Goal: Task Accomplishment & Management: Manage account settings

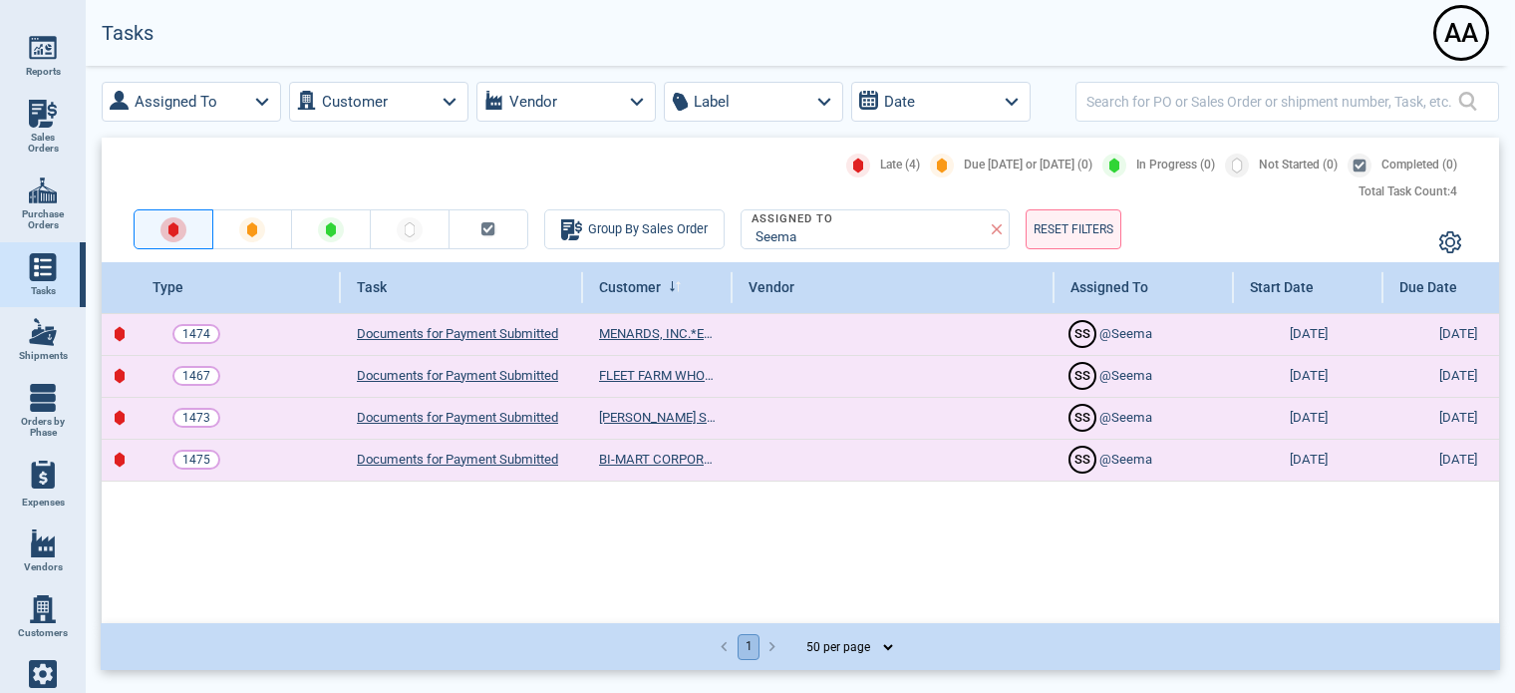
select select "50"
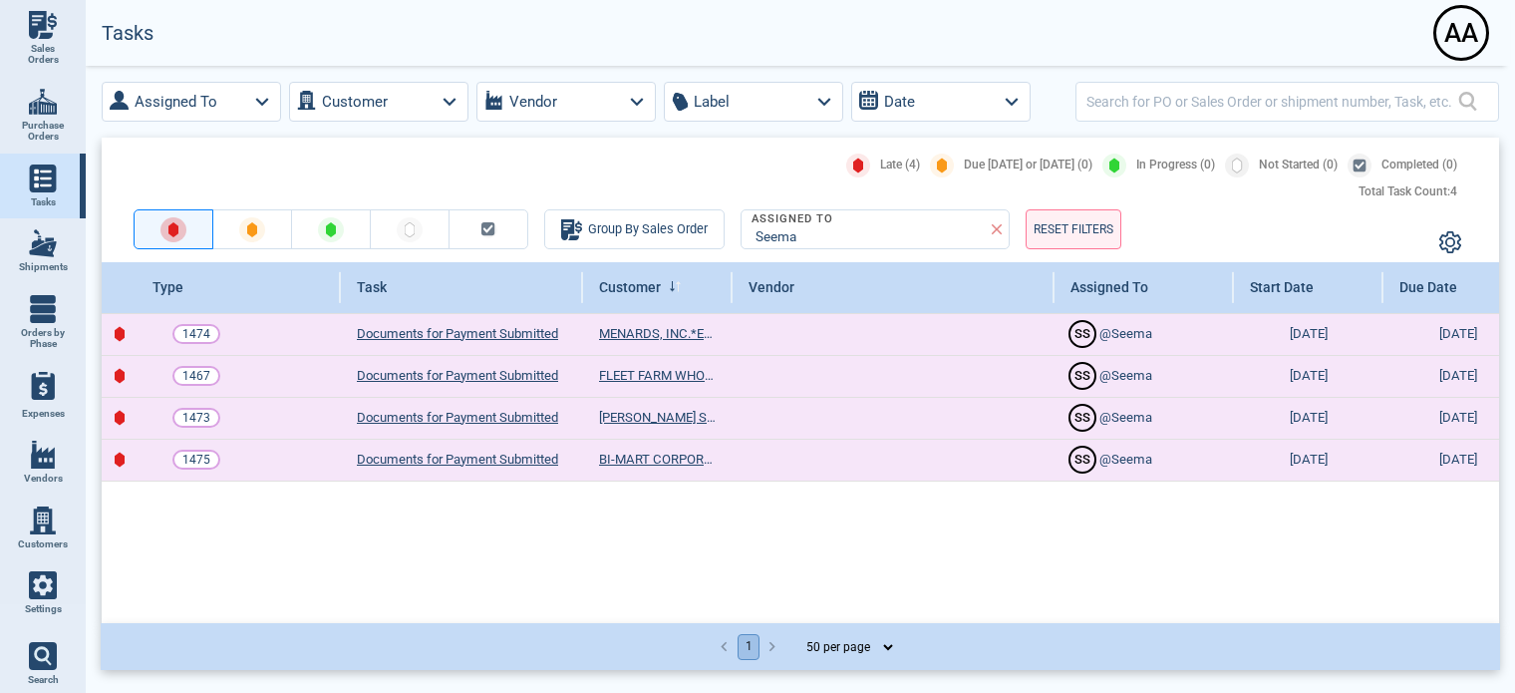
click at [1180, 587] on div "Type Task Customer Vendor Assigned To Start Date Due Date Action 1474 Documents…" at bounding box center [800, 440] width 1397 height 357
click at [44, 254] on link "Shipments" at bounding box center [43, 251] width 86 height 66
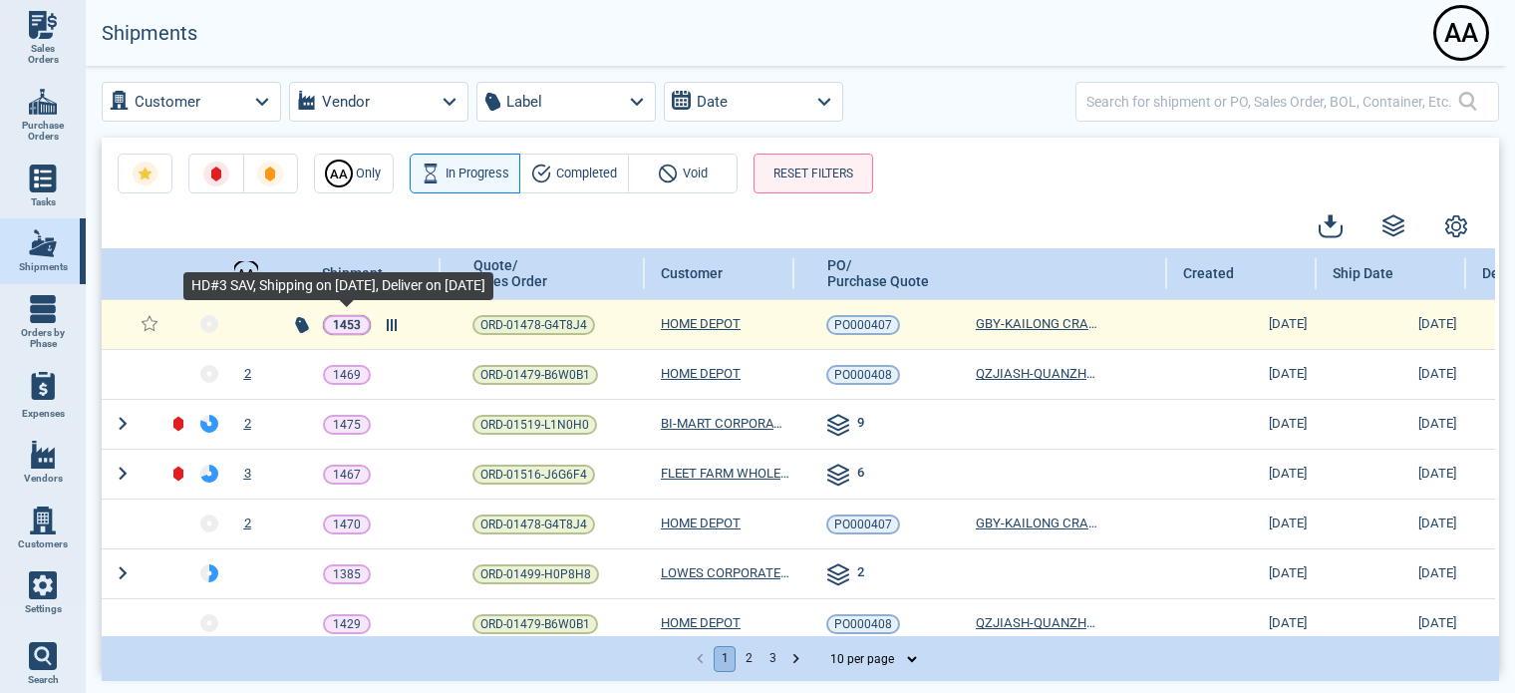
click at [344, 322] on p "1453" at bounding box center [347, 325] width 28 height 20
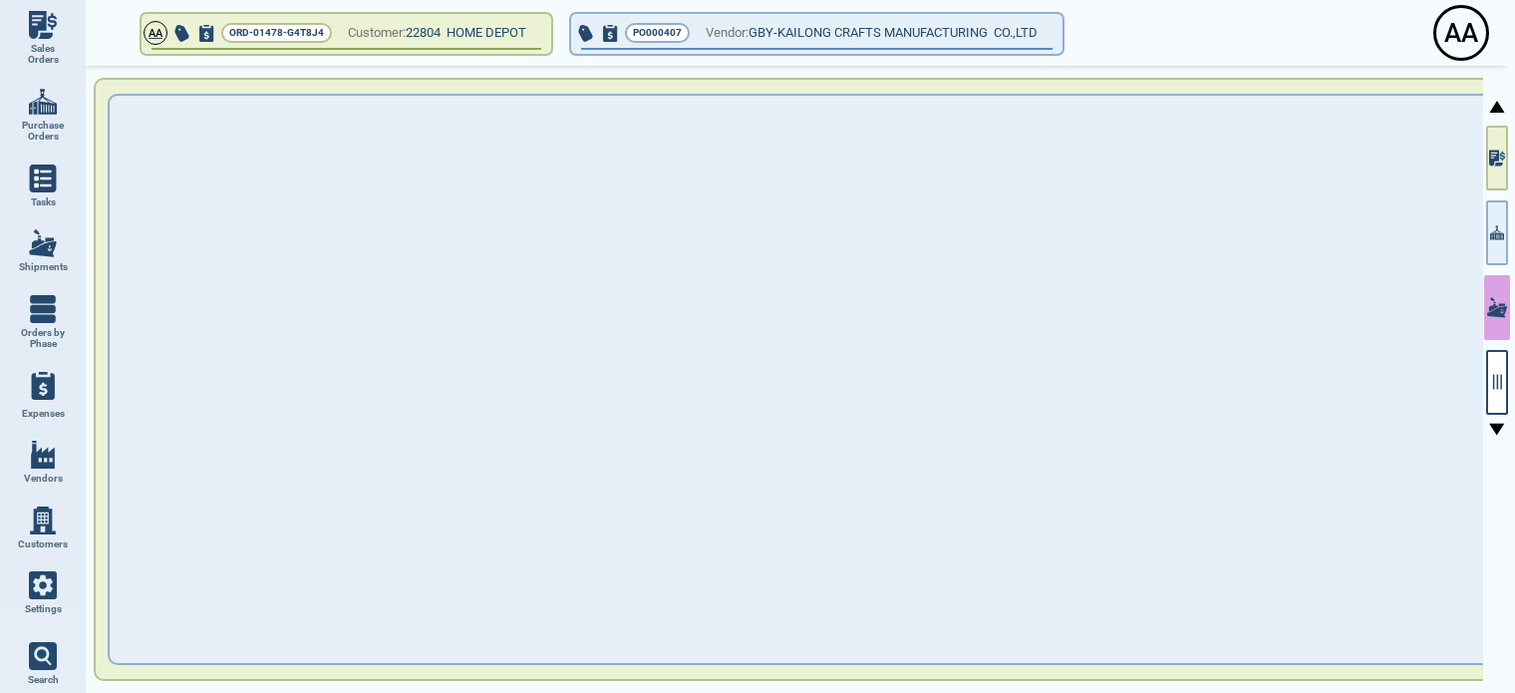
type input "31,011.10"
type input "262.62"
type input "48,817.26"
type input "3"
type input "HD#3 SAV"
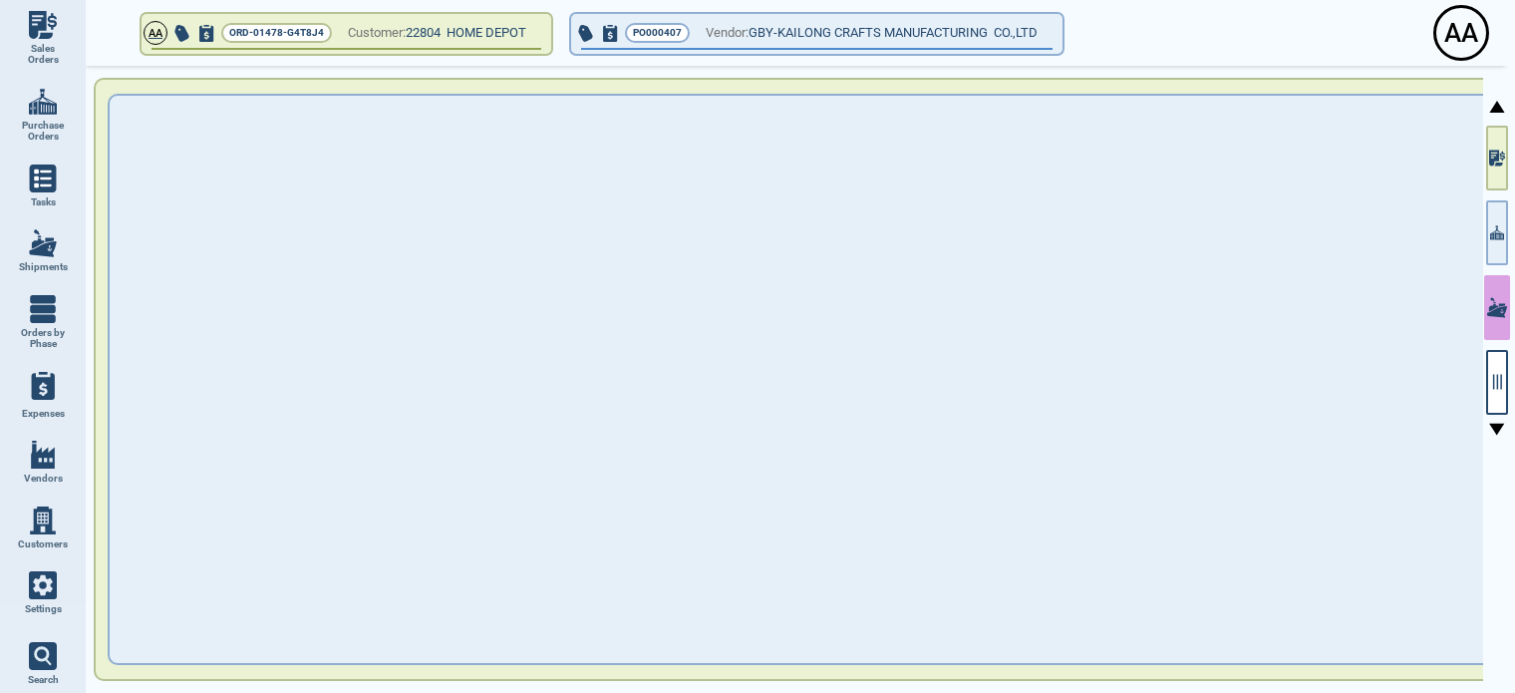
type input "UCMIXM2502008"
type input "SEGU4071608"
type input "UCMIXM2502008"
type input "FOB"
type input "3‎/14/25"
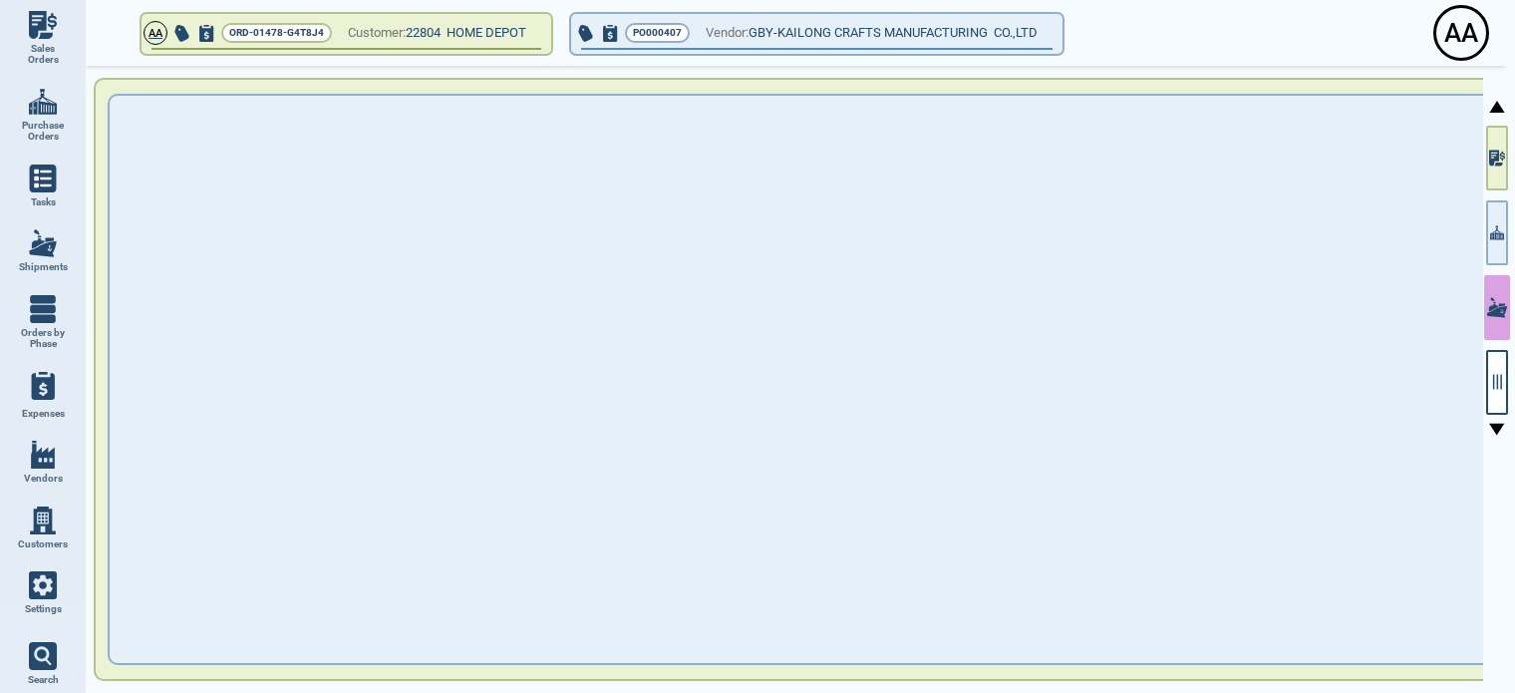
type input "3‎/5‎/25"
type input "4‎/16/25"
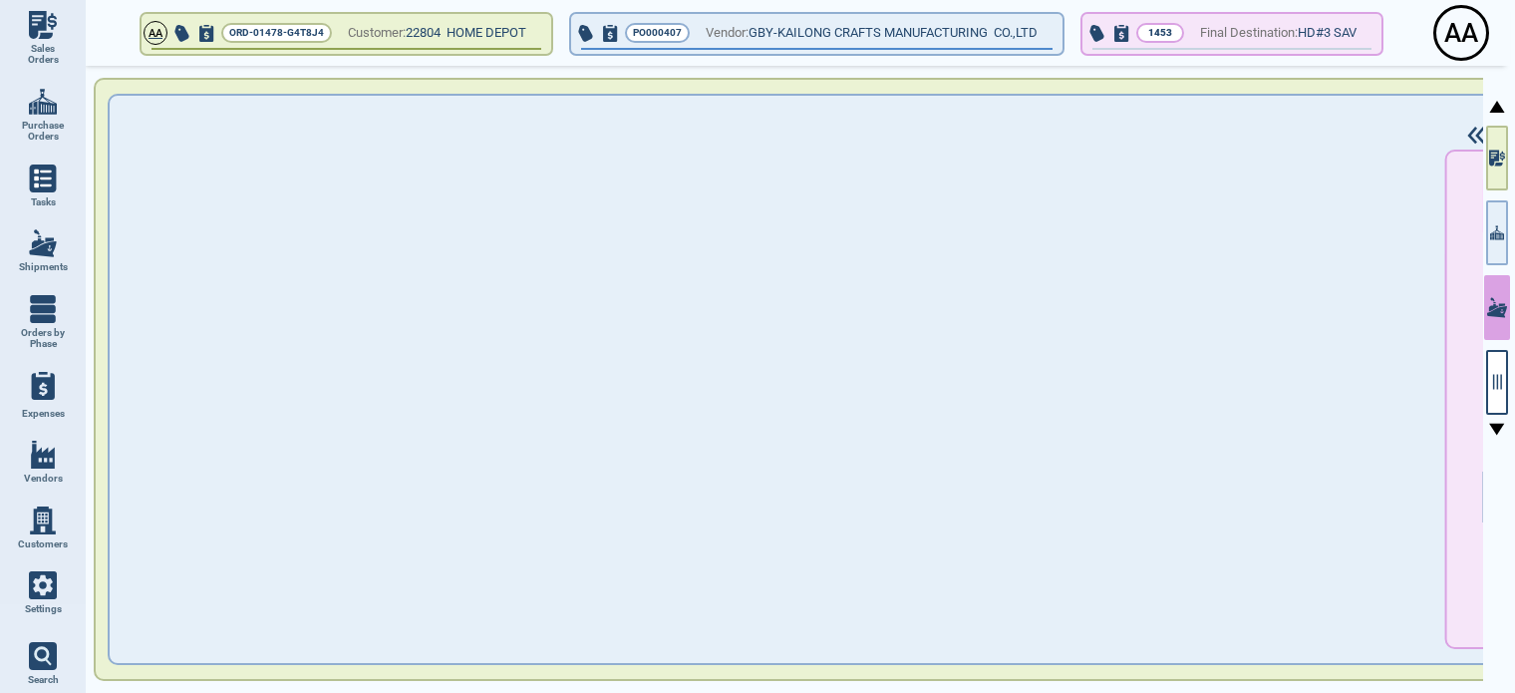
scroll to position [109, 1517]
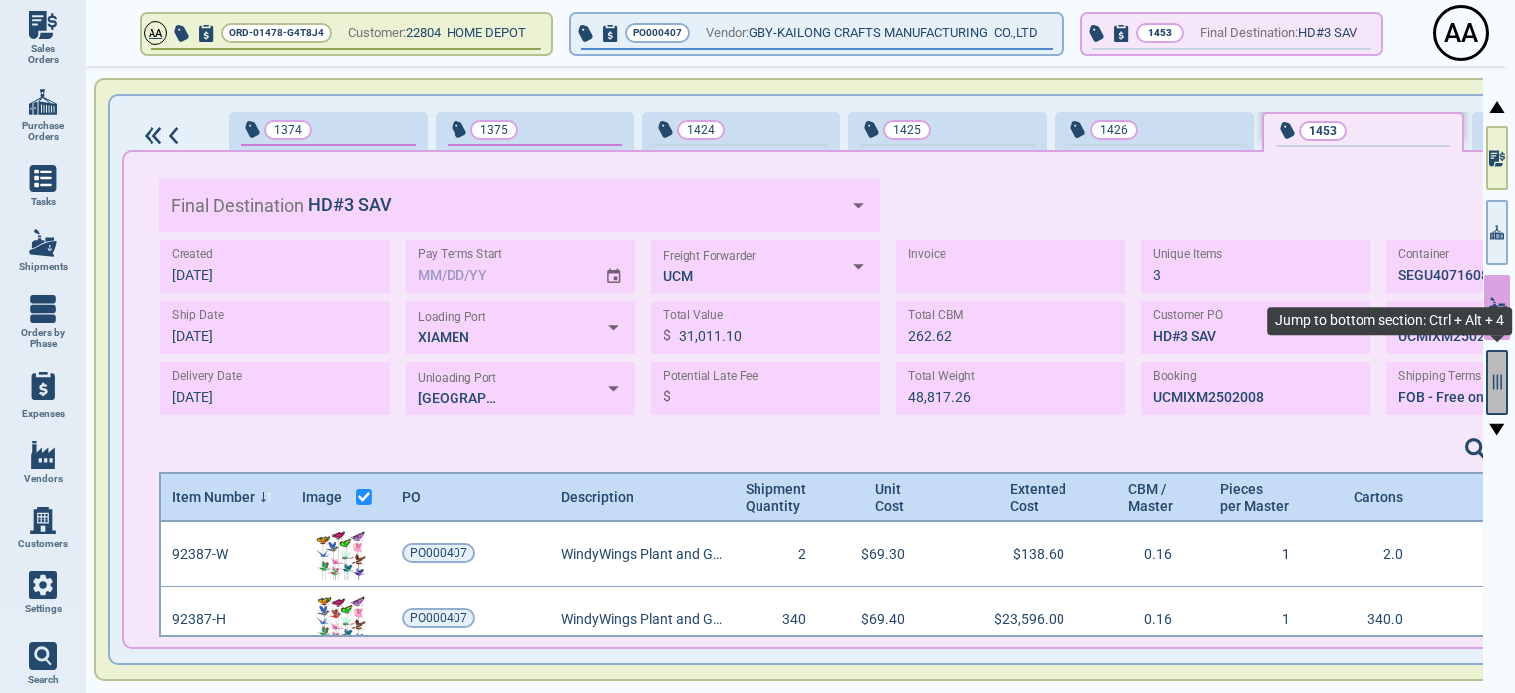
click at [1496, 394] on button "button" at bounding box center [1497, 382] width 22 height 65
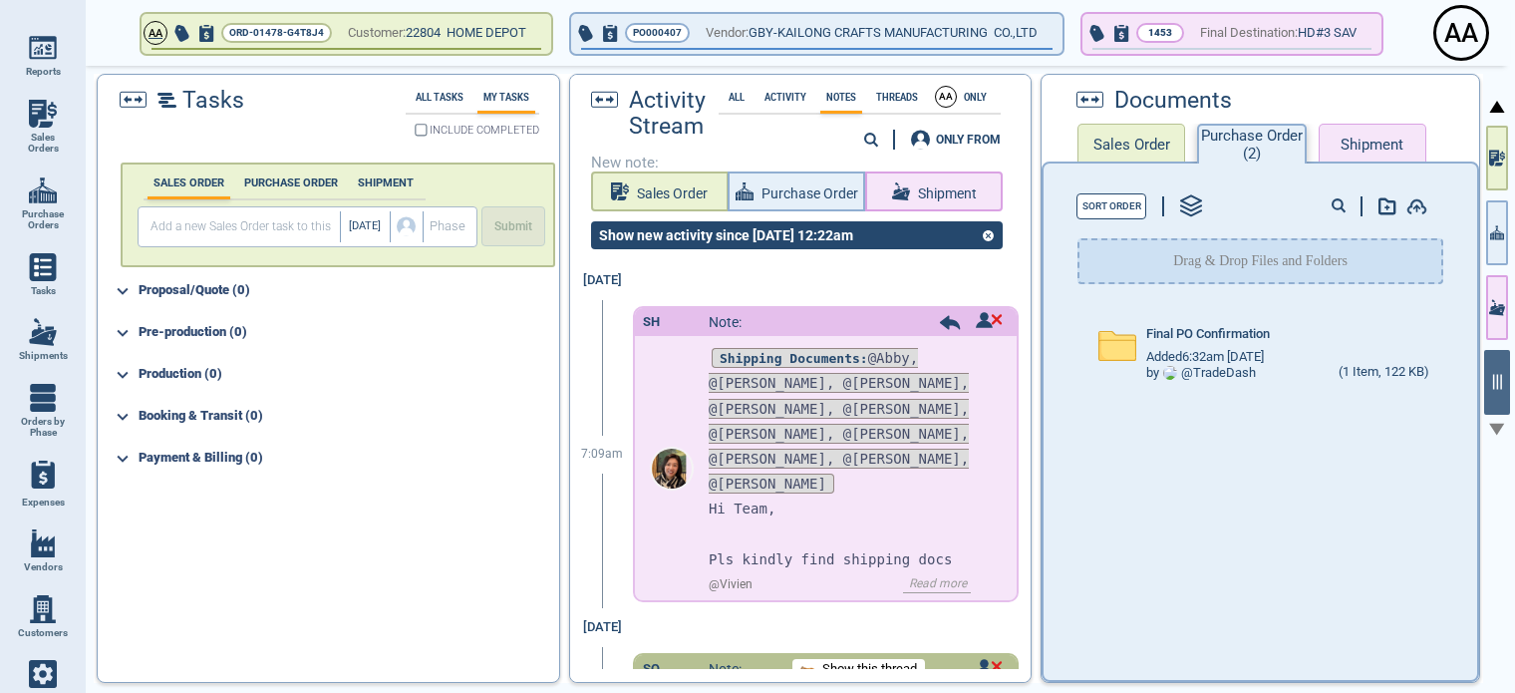
click at [43, 272] on img at bounding box center [43, 267] width 28 height 28
select select "50"
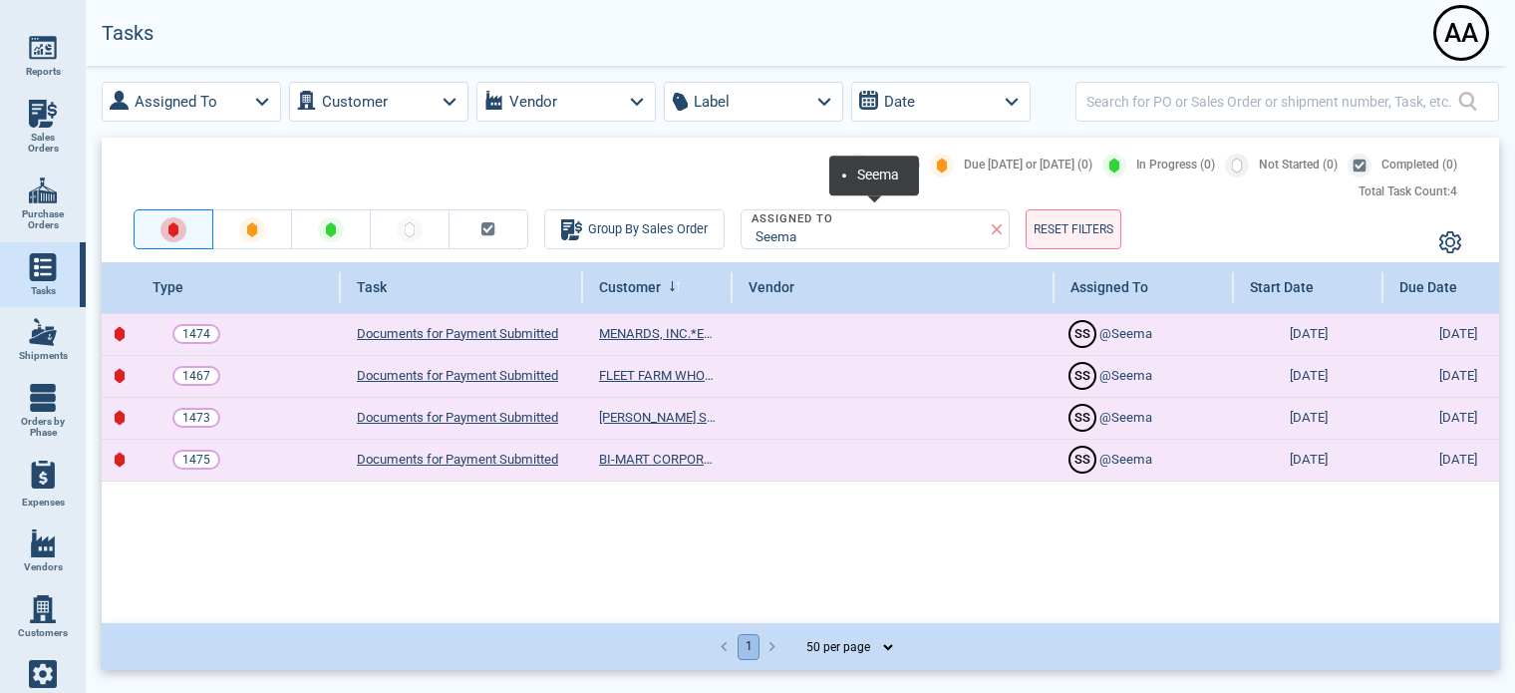
click at [996, 227] on icon at bounding box center [997, 229] width 11 height 11
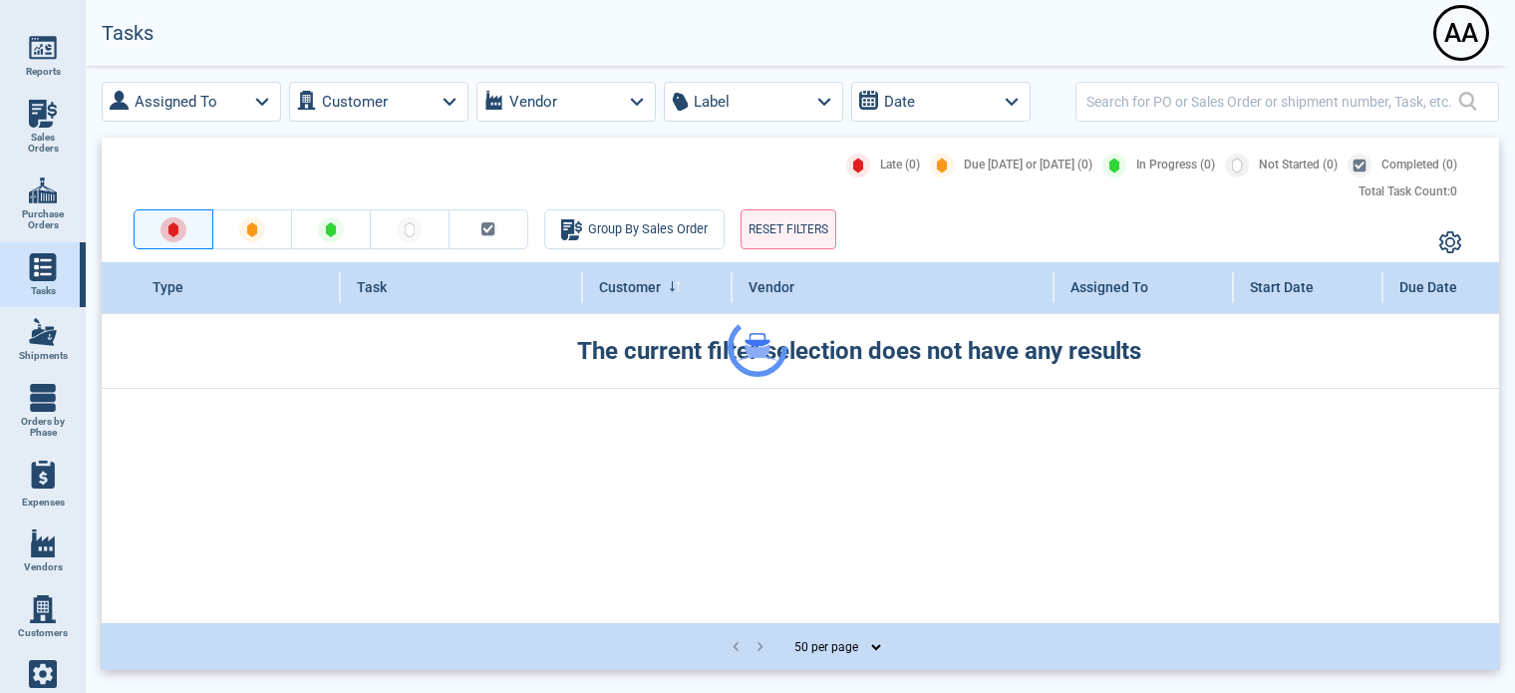
click at [207, 102] on div at bounding box center [757, 346] width 1515 height 693
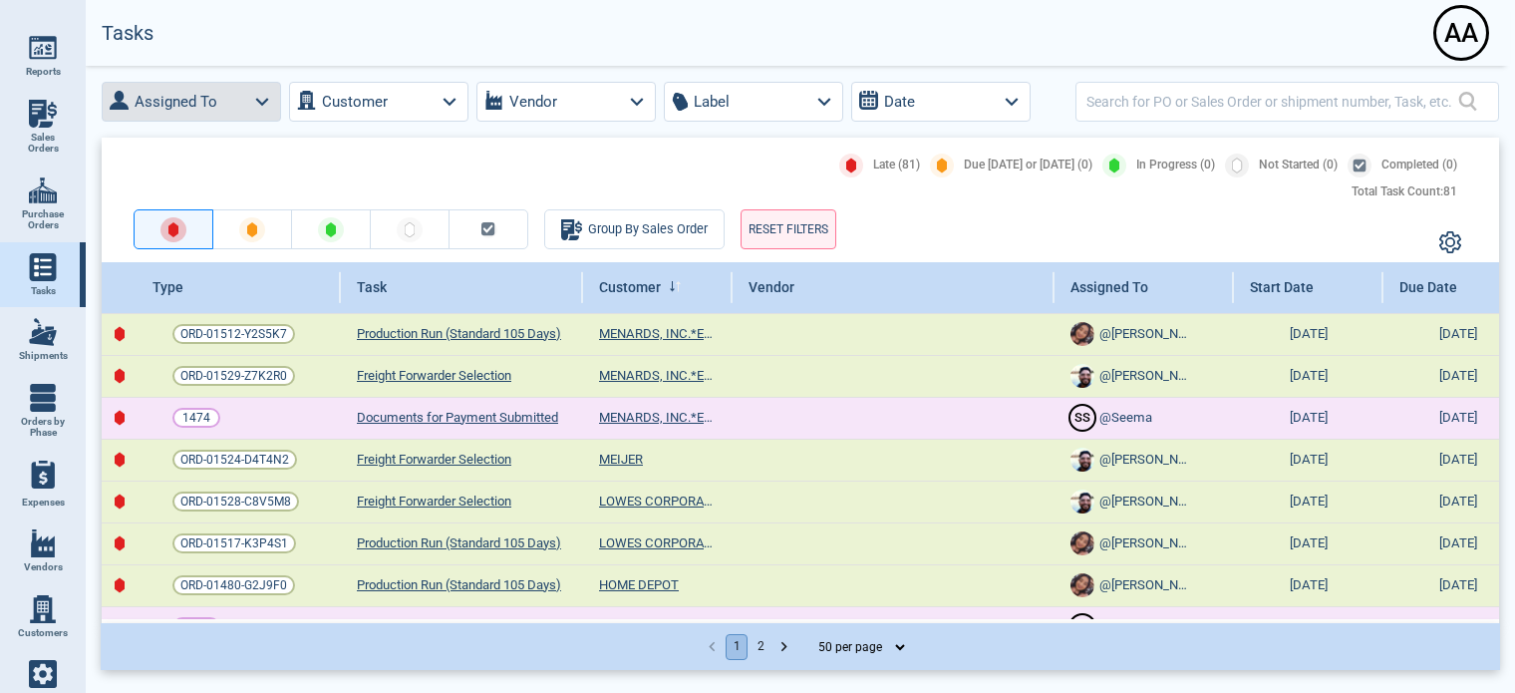
click at [263, 103] on icon "button" at bounding box center [262, 102] width 13 height 8
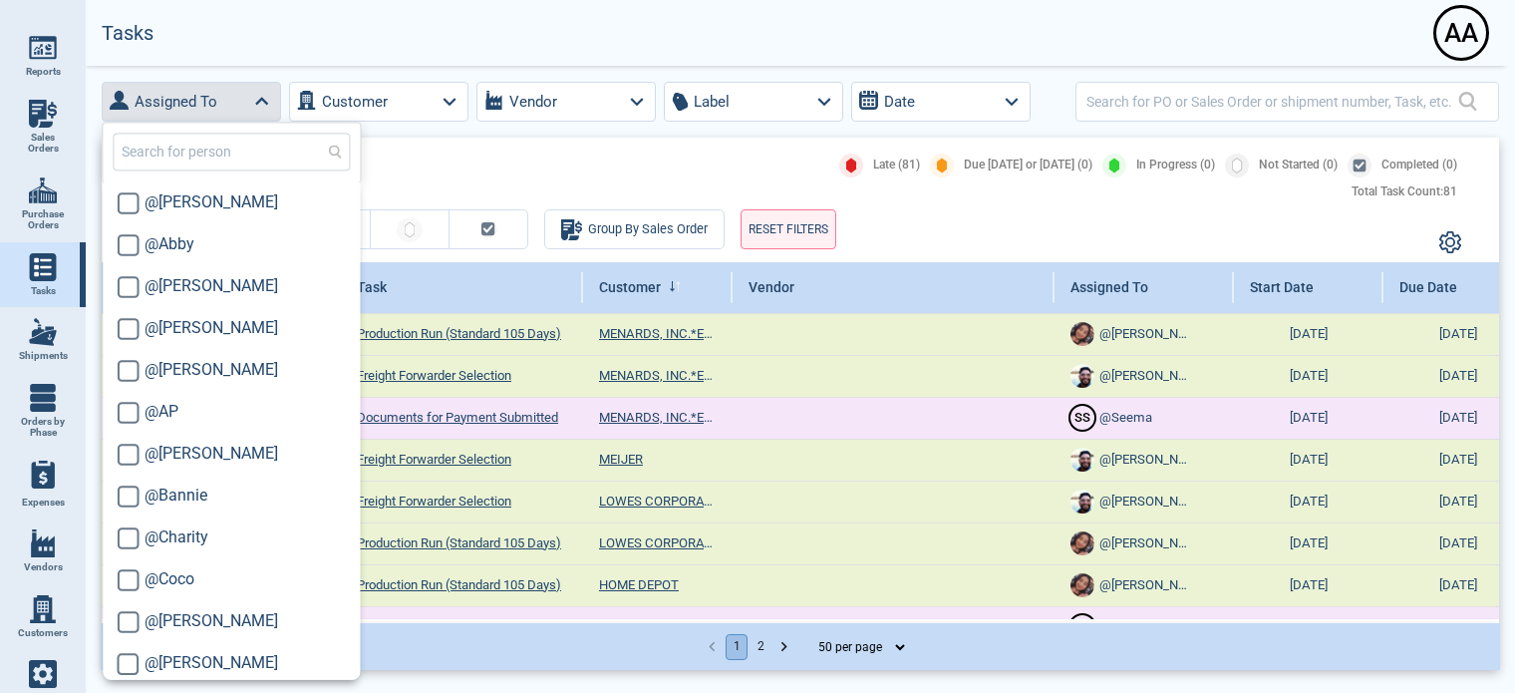
scroll to position [799, 0]
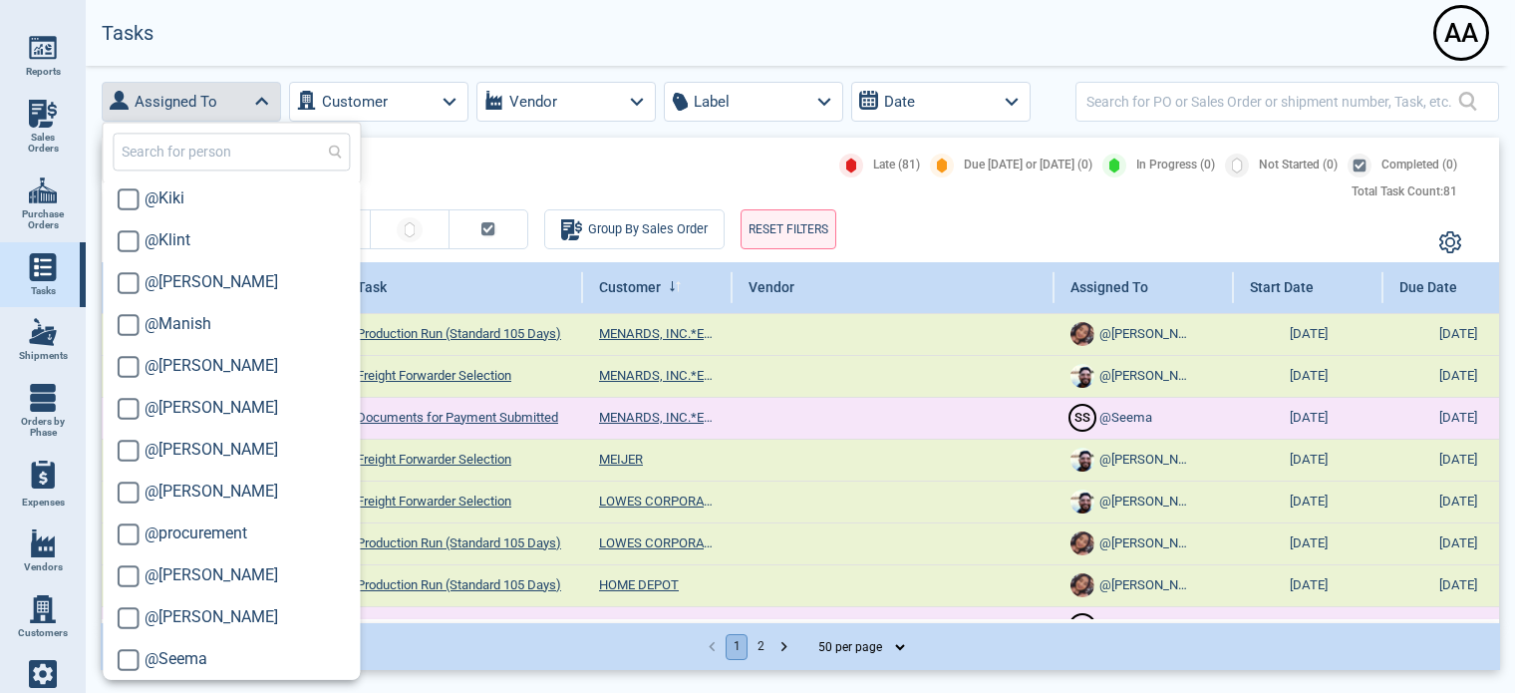
click at [183, 154] on input "text" at bounding box center [231, 152] width 237 height 38
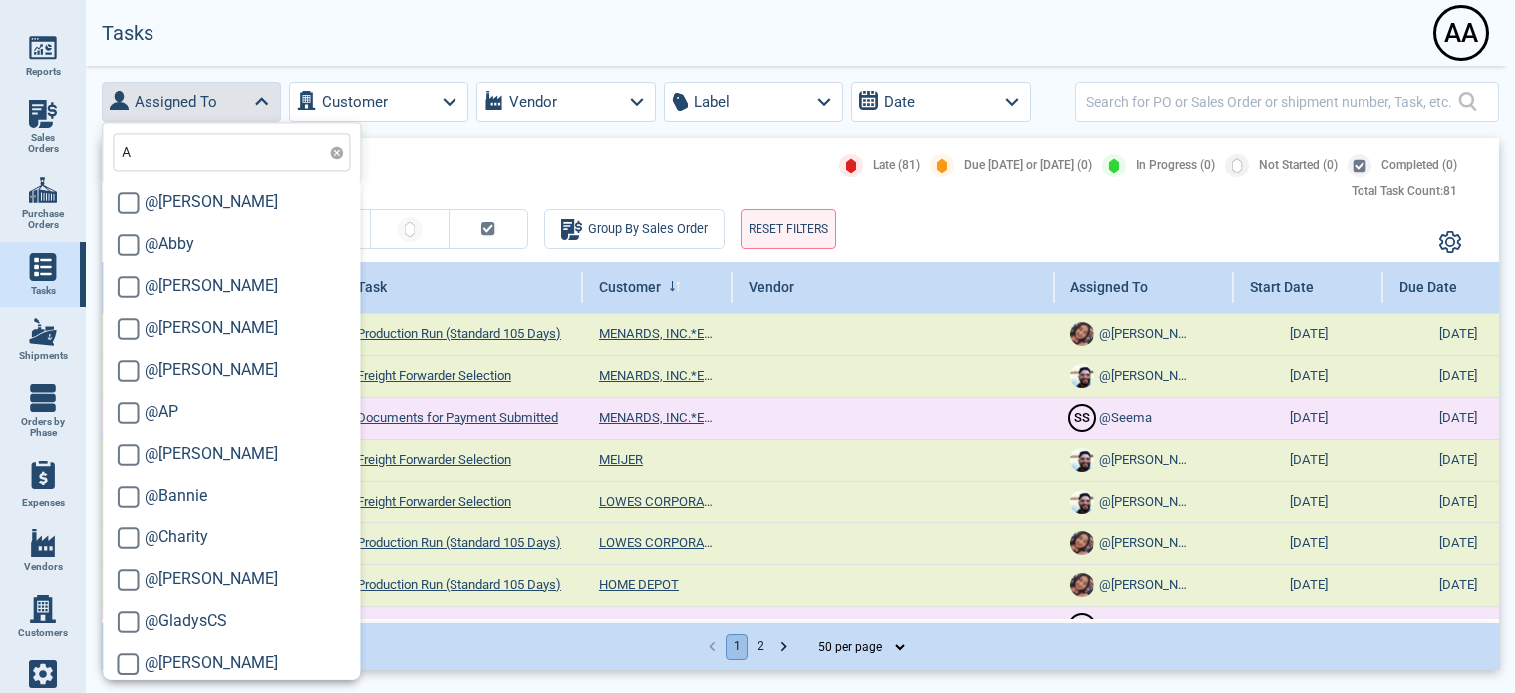
type input "AP"
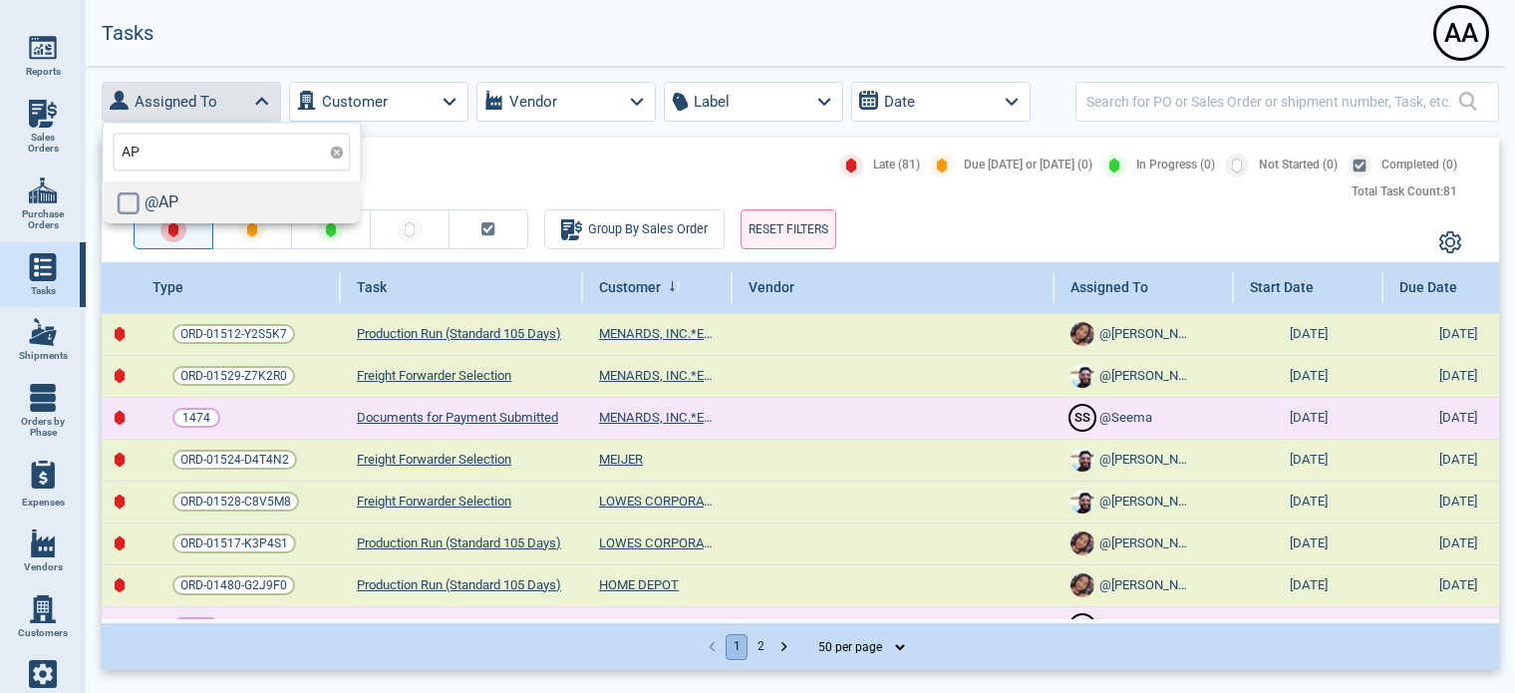
click at [125, 202] on input "checkbox" at bounding box center [128, 202] width 23 height 23
checkbox input "true"
click at [628, 169] on div "Late (81) Due Today or Tomorrow (0) In Progress (0) Not Started (0) Completed (…" at bounding box center [792, 165] width 1349 height 24
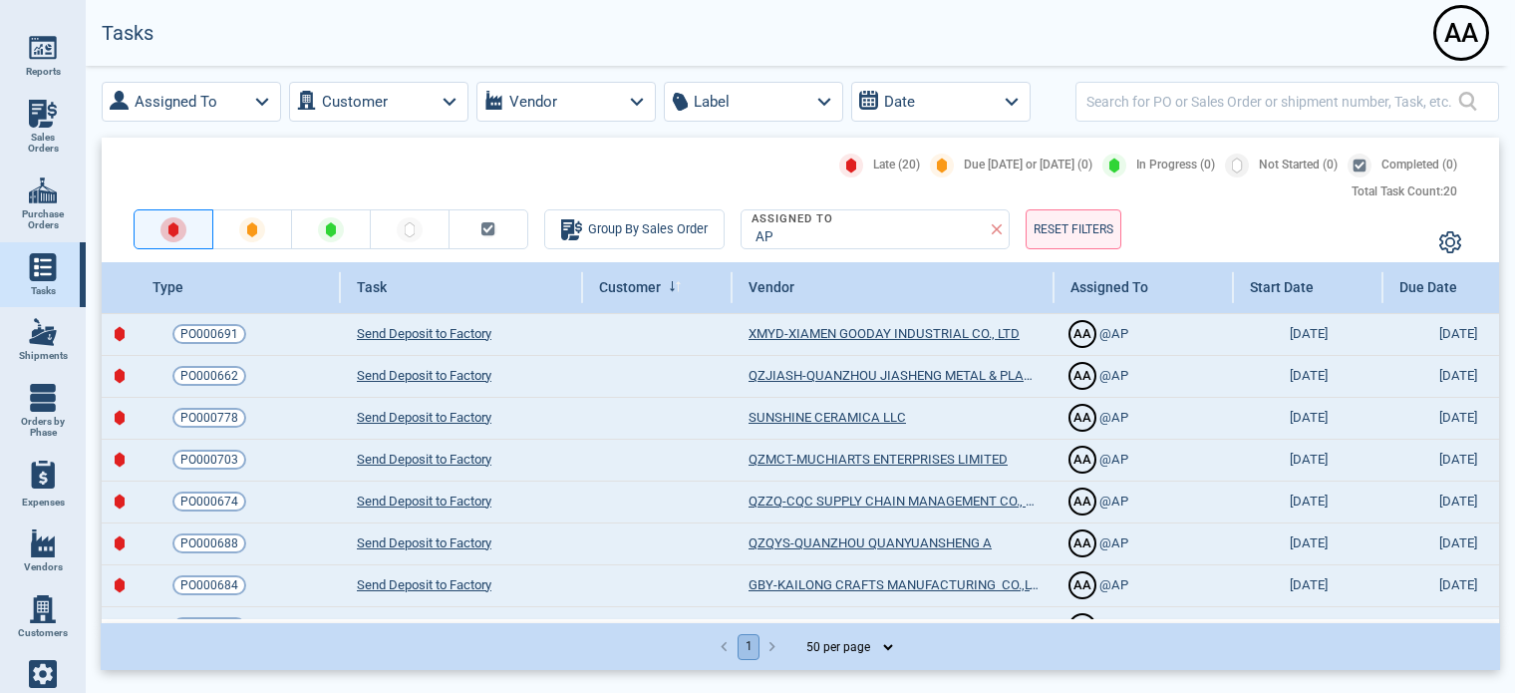
click at [36, 268] on img at bounding box center [43, 267] width 28 height 28
click at [260, 95] on icon "button" at bounding box center [262, 102] width 26 height 26
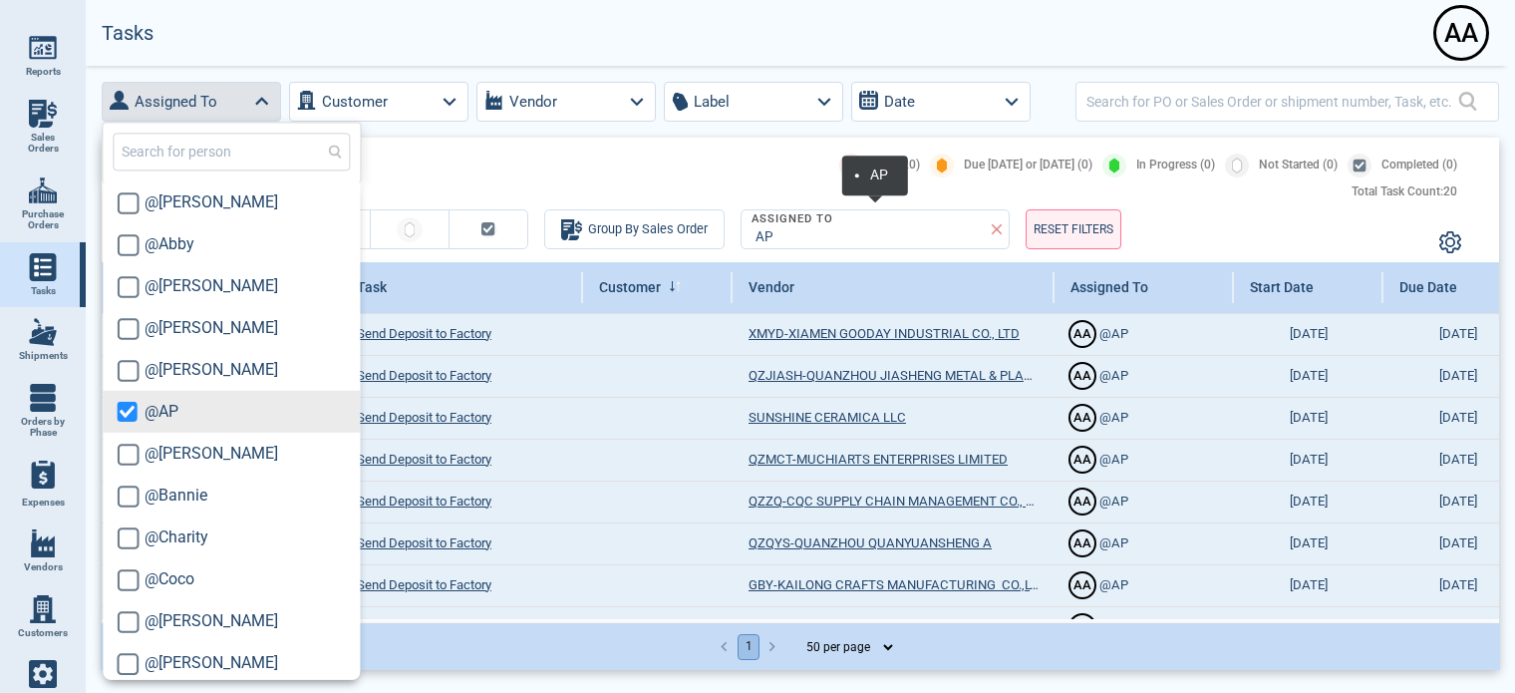
click at [997, 230] on icon at bounding box center [997, 229] width 11 height 11
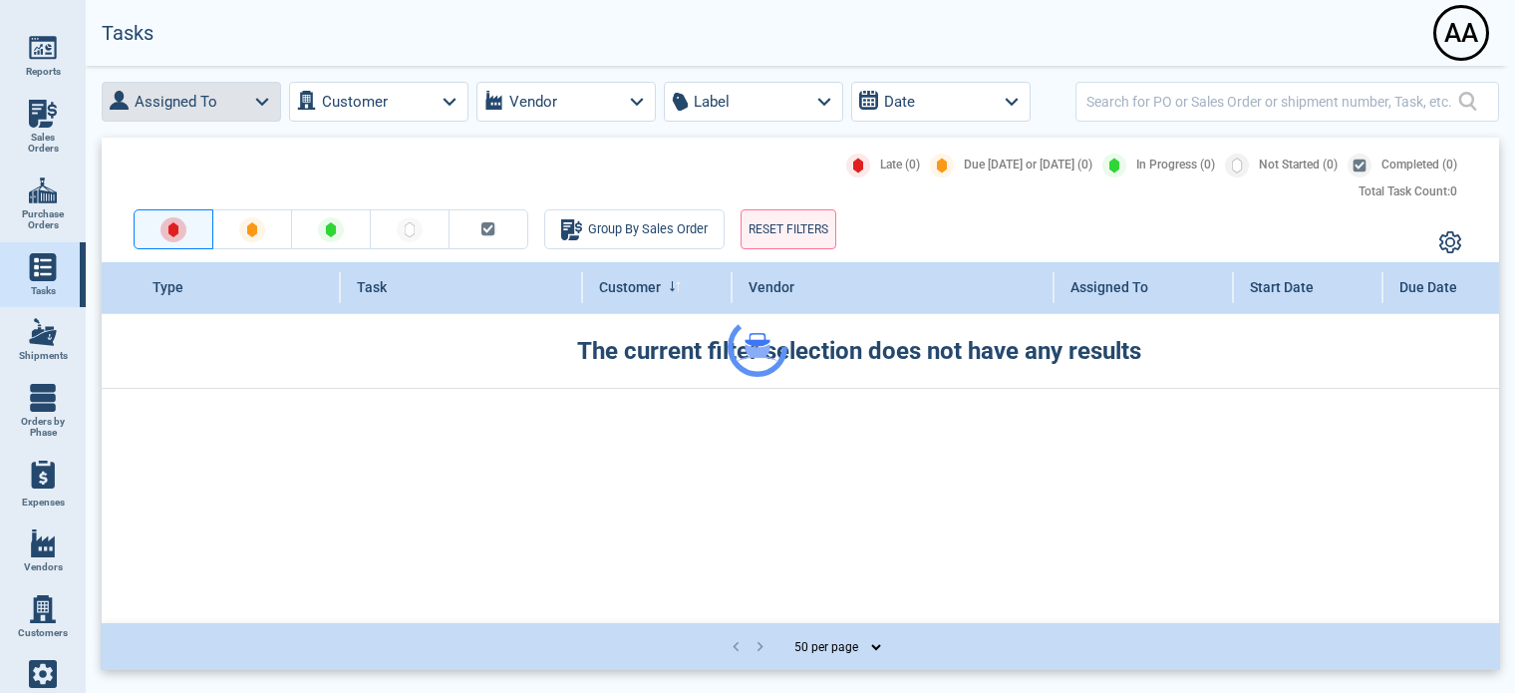
click at [267, 99] on div at bounding box center [757, 346] width 1515 height 693
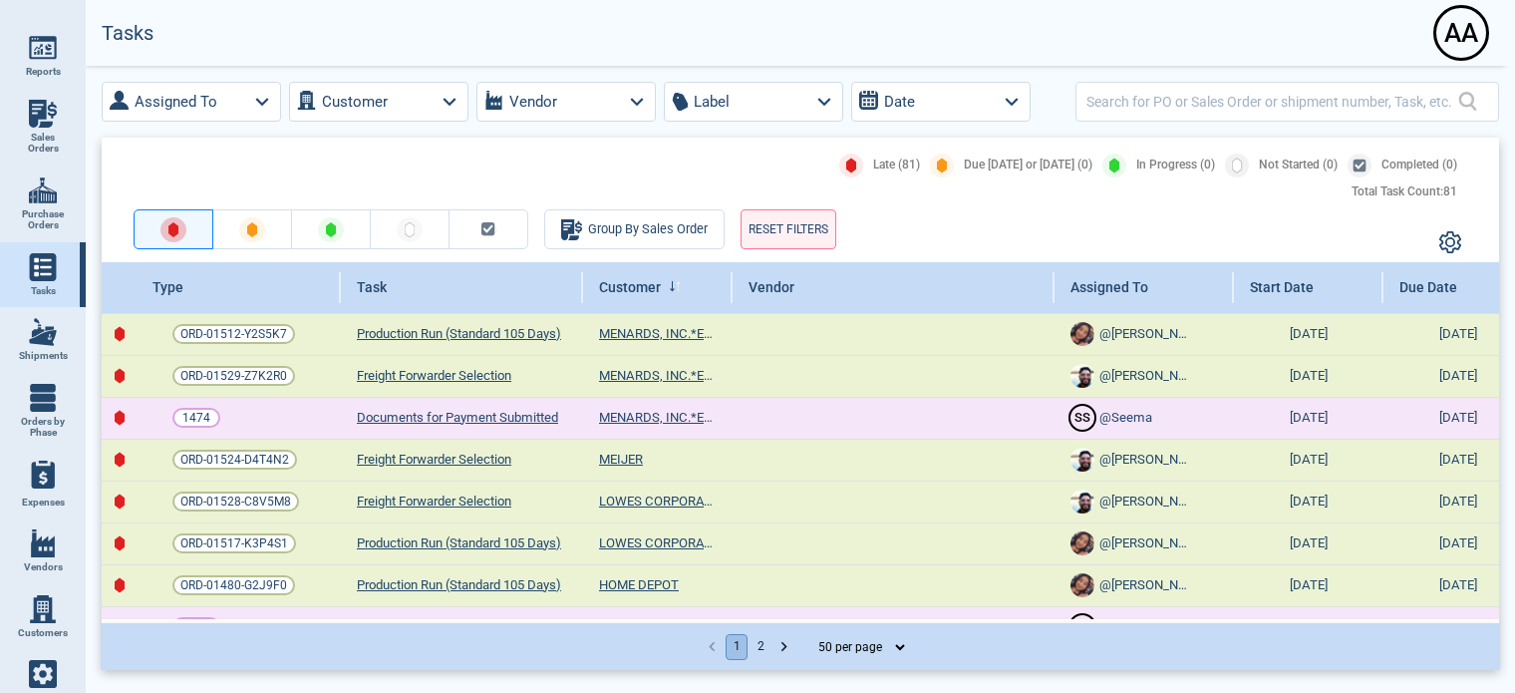
click at [260, 105] on icon "button" at bounding box center [262, 102] width 26 height 26
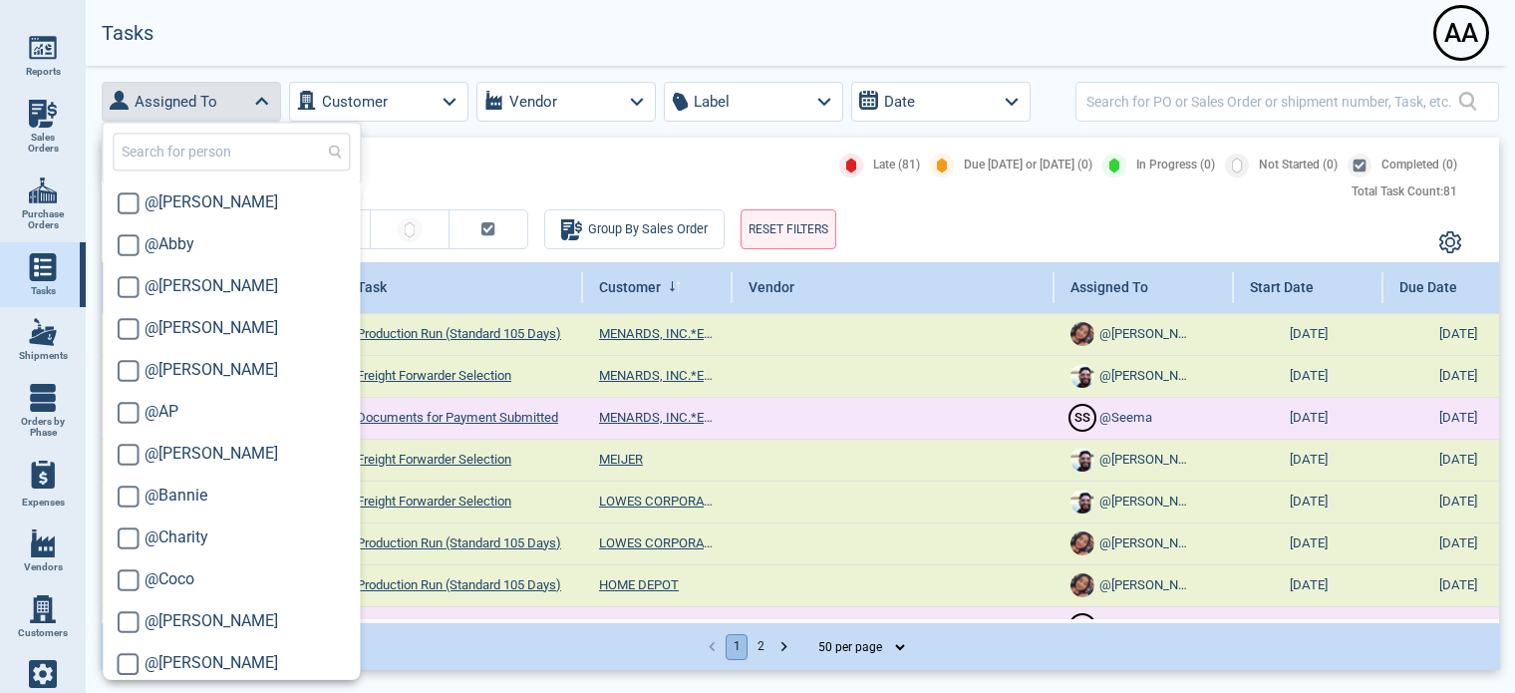
click at [170, 162] on input "text" at bounding box center [231, 152] width 237 height 38
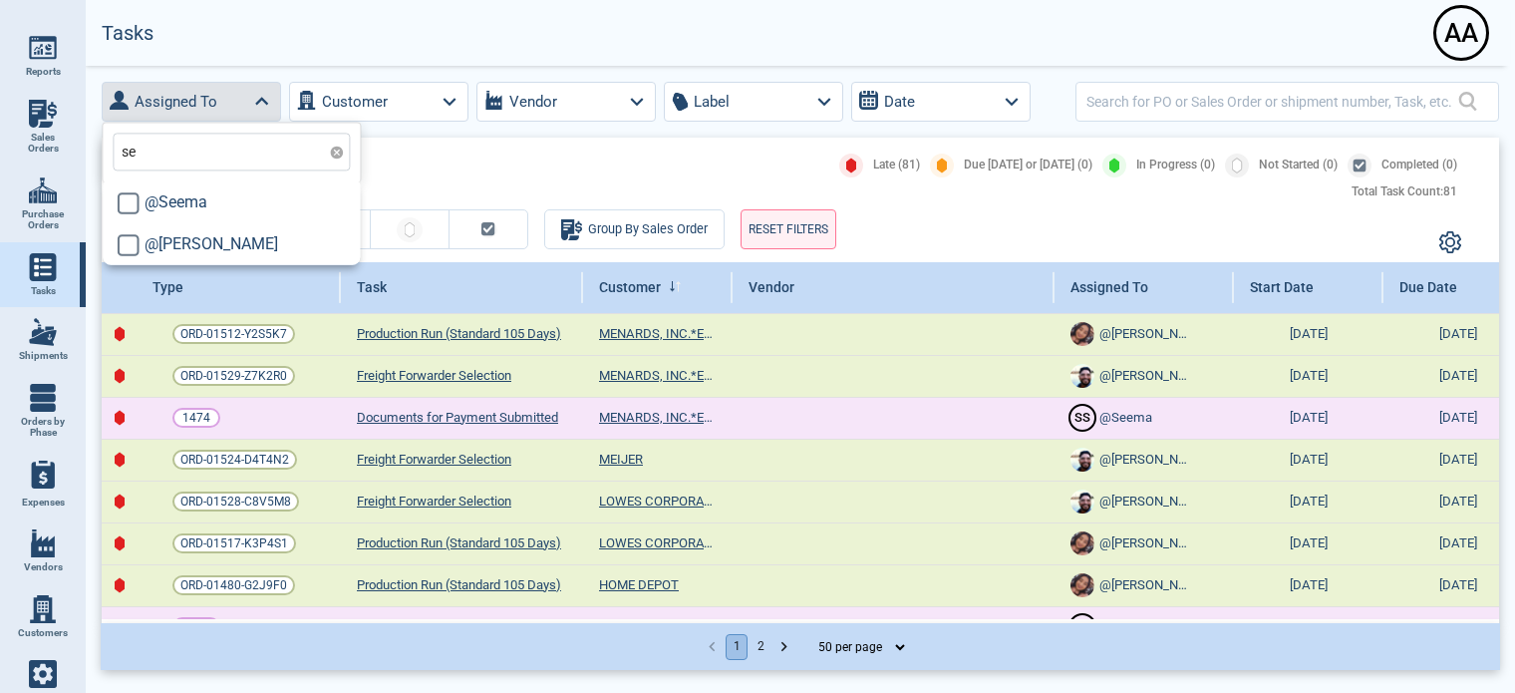
type input "see"
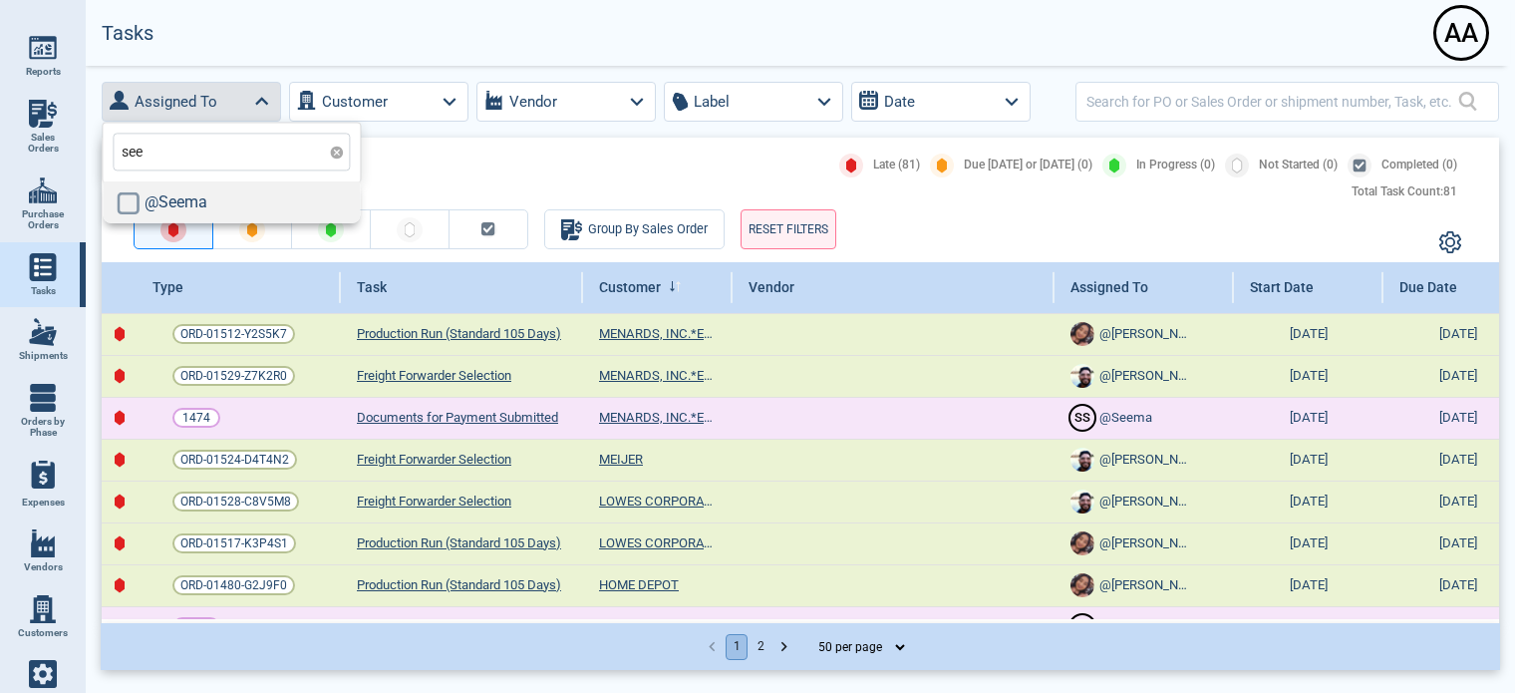
click at [131, 201] on input "checkbox" at bounding box center [128, 202] width 23 height 23
checkbox input "true"
click at [430, 172] on div "Late (81) Due Today or Tomorrow (0) In Progress (0) Not Started (0) Completed (…" at bounding box center [792, 165] width 1349 height 24
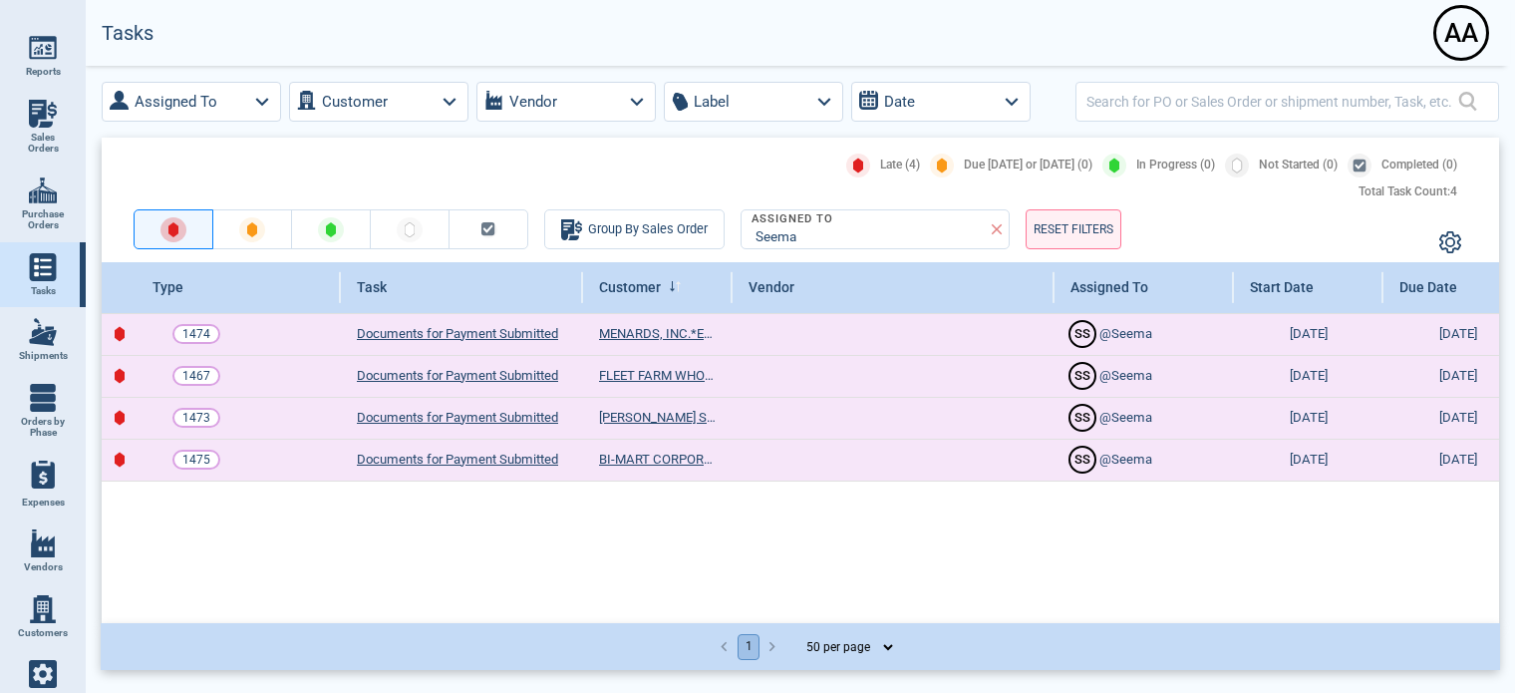
scroll to position [0, 215]
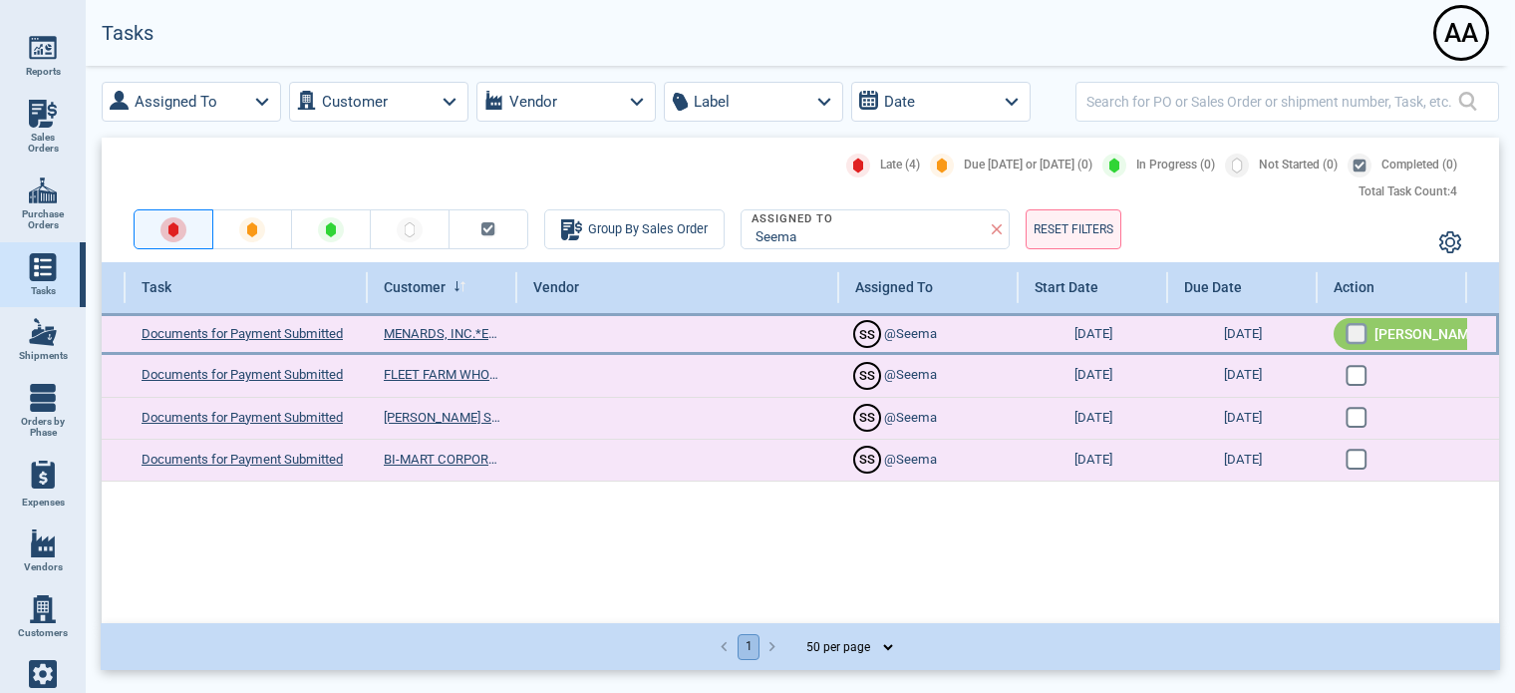
click at [1352, 332] on input "checkbox" at bounding box center [1353, 331] width 17 height 17
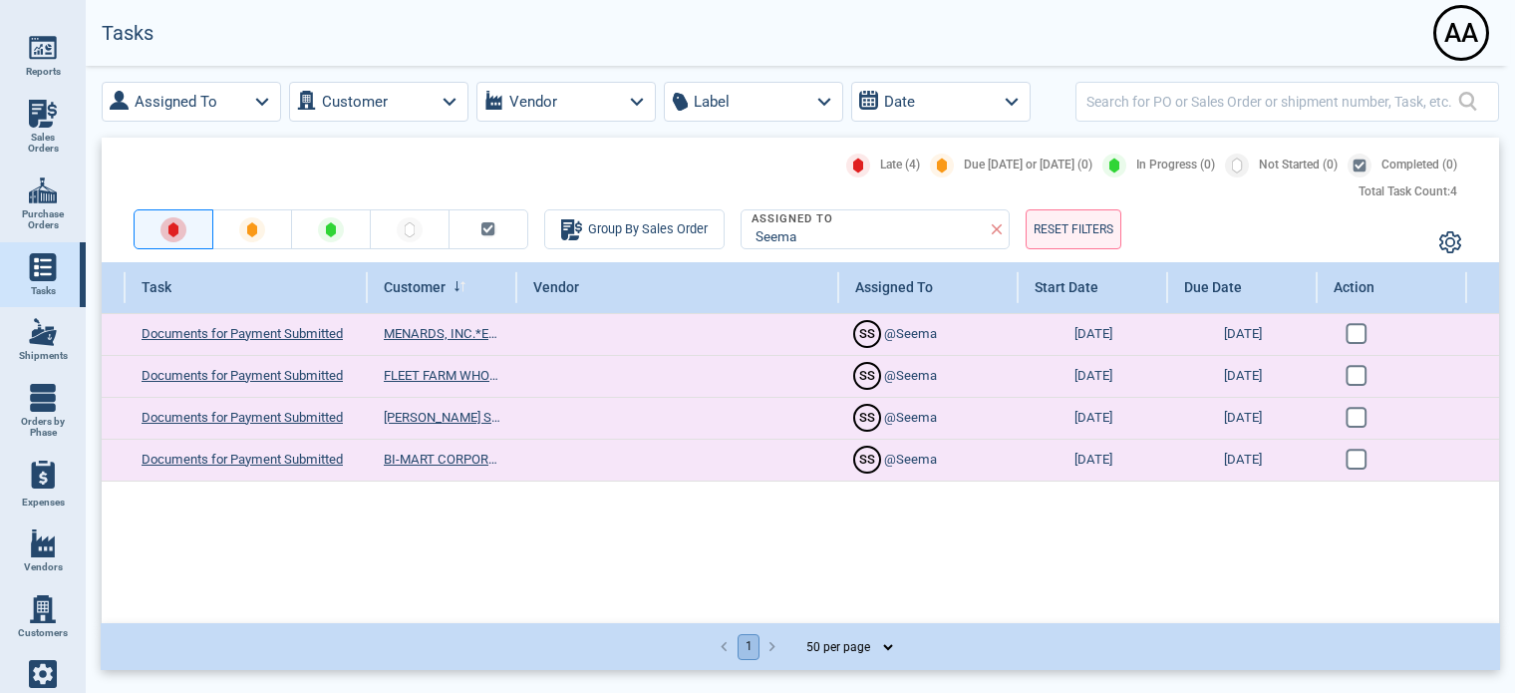
checkbox input "true"
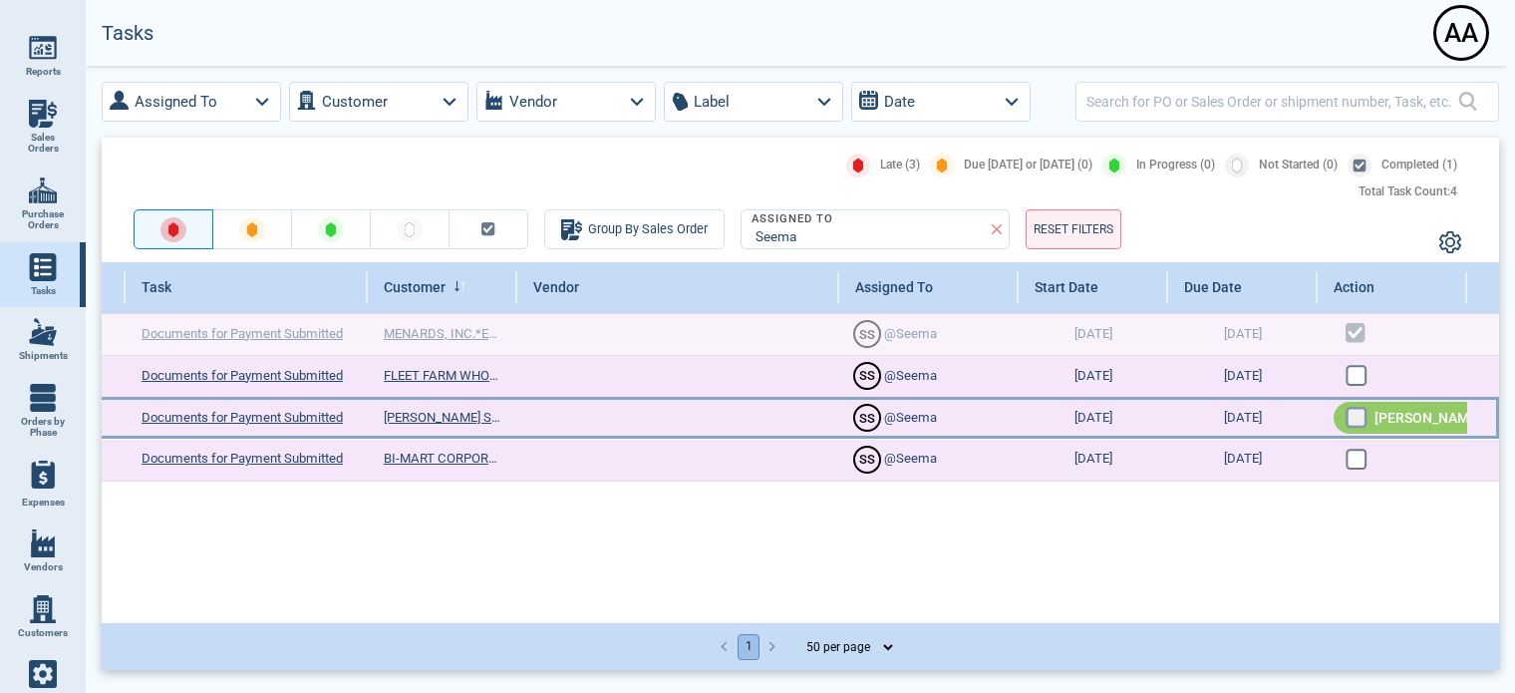
click at [1353, 417] on input "checkbox" at bounding box center [1353, 415] width 17 height 17
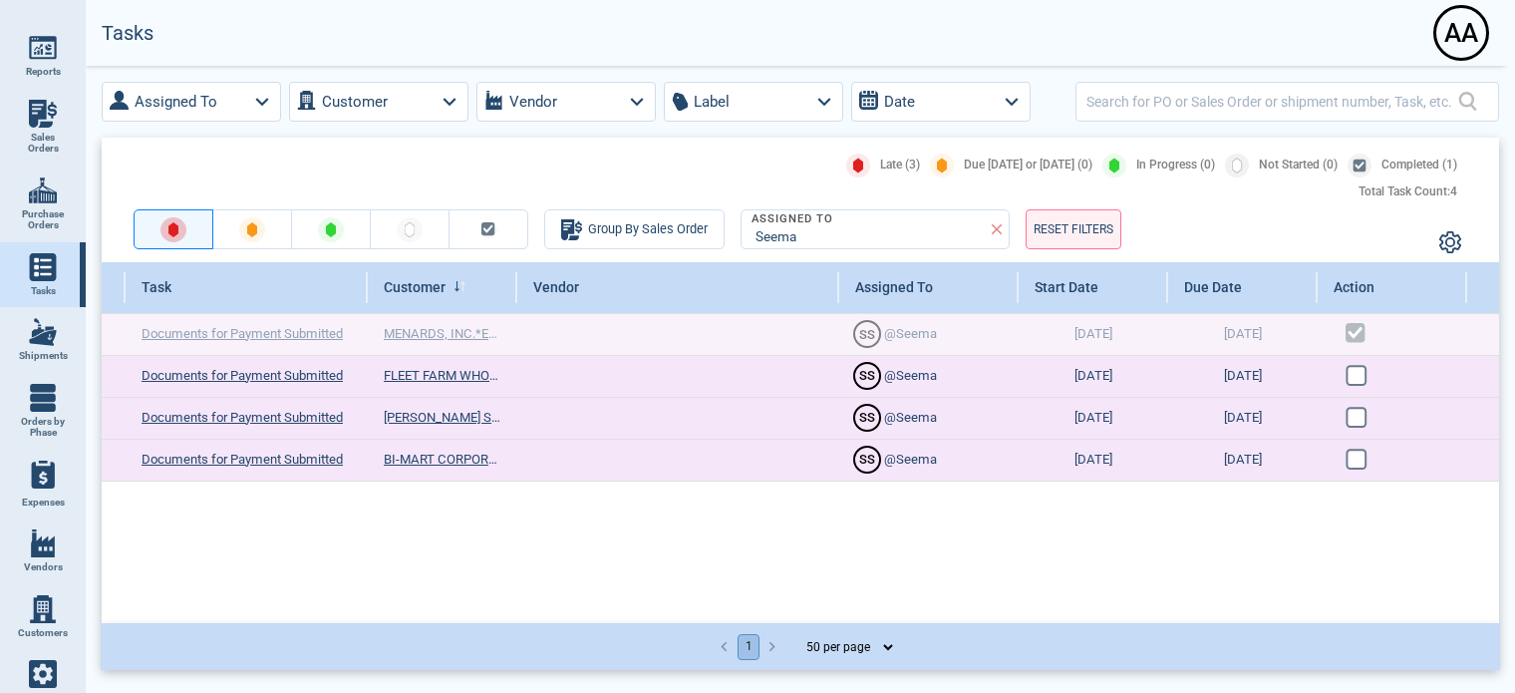
checkbox input "true"
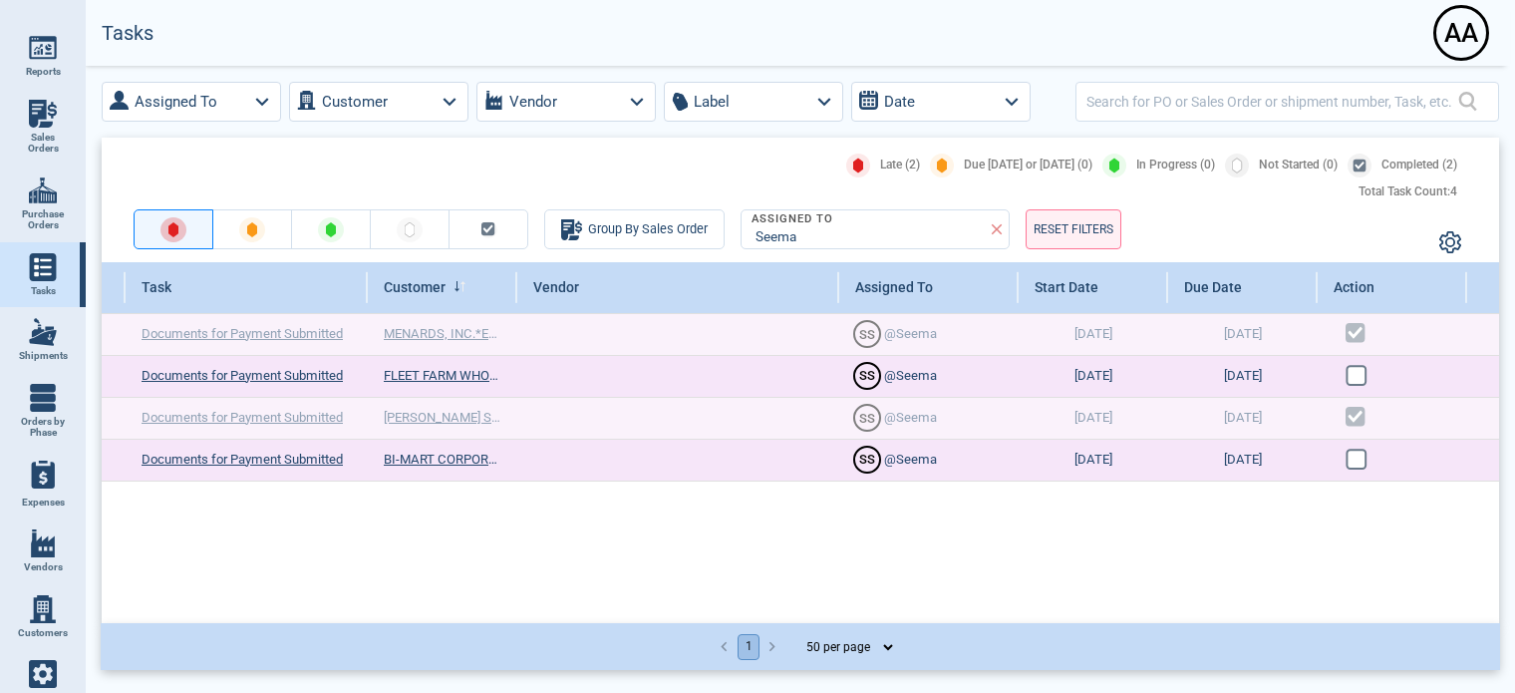
scroll to position [0, 0]
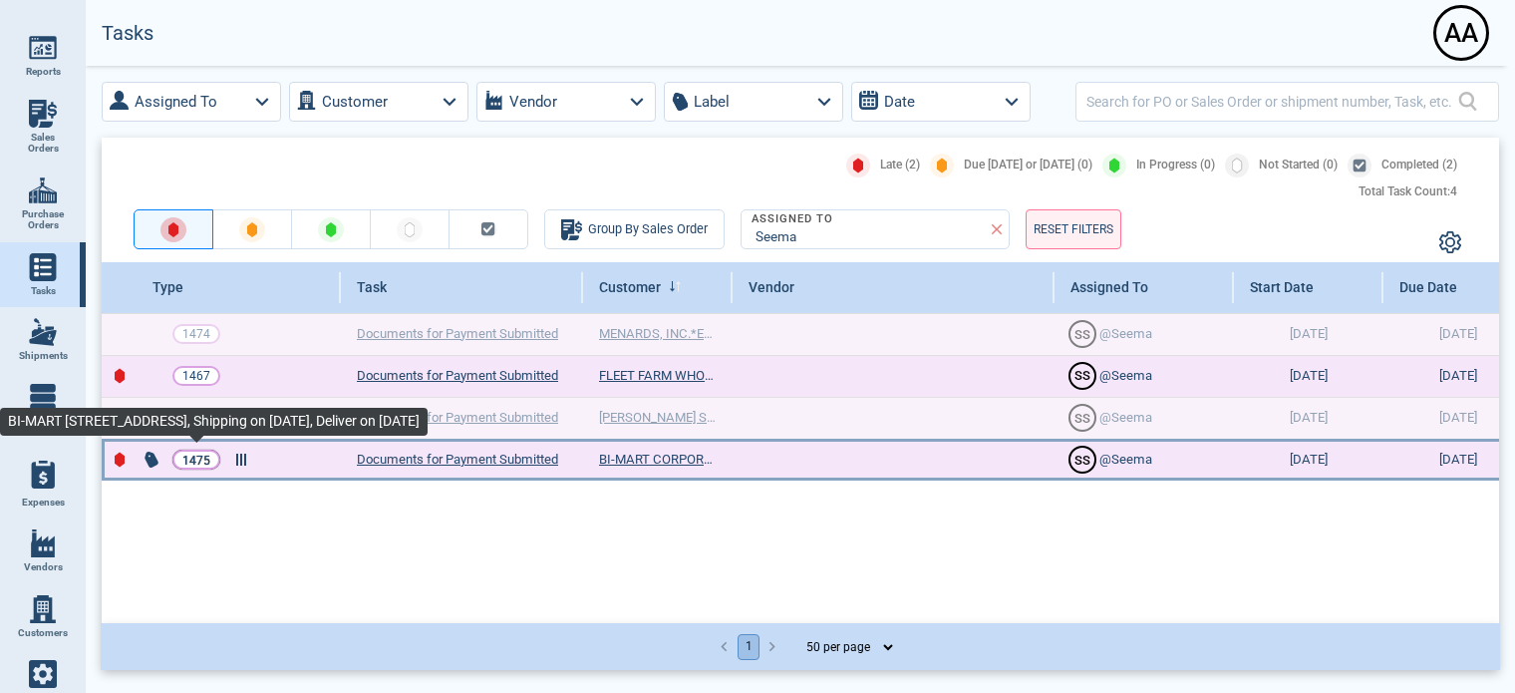
drag, startPoint x: 458, startPoint y: 456, endPoint x: 195, endPoint y: 457, distance: 263.1
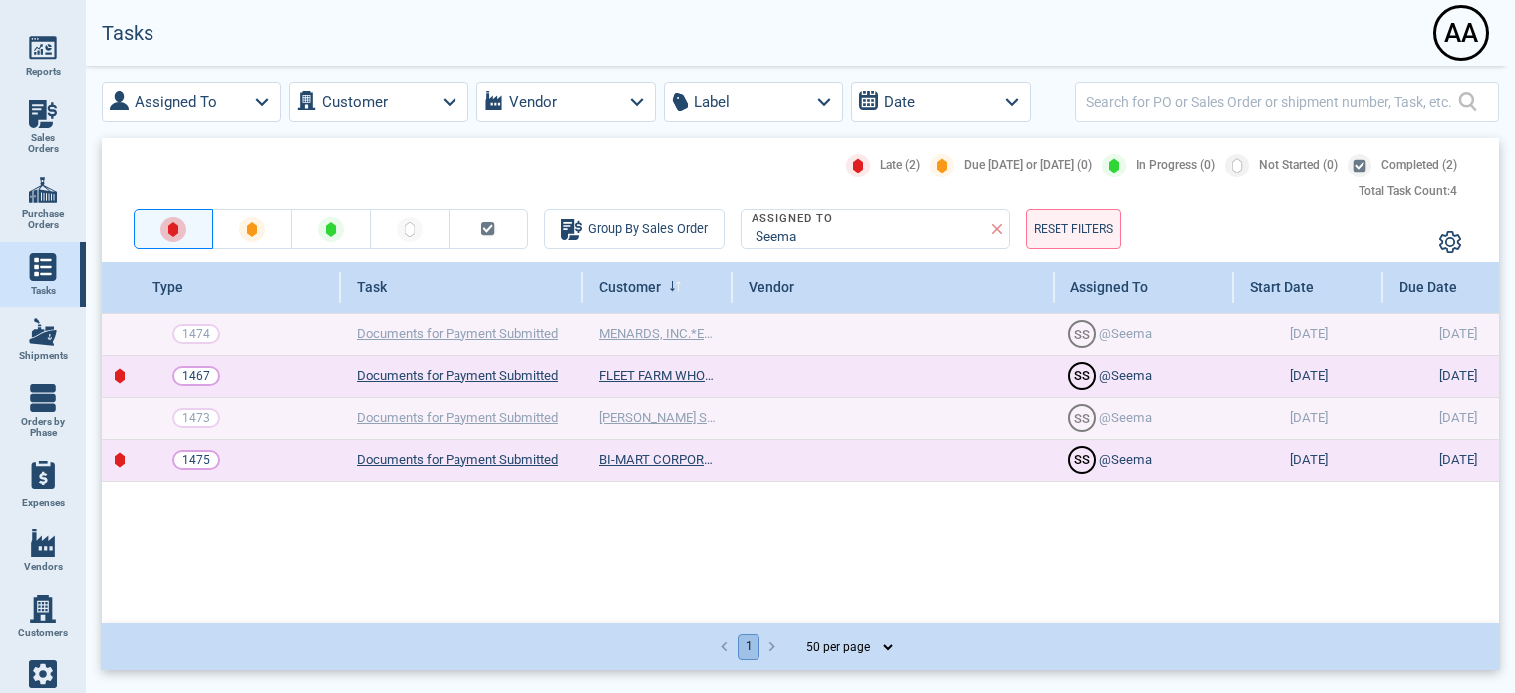
drag, startPoint x: 1260, startPoint y: 609, endPoint x: 1492, endPoint y: 617, distance: 232.3
click at [1492, 617] on div "Type Task Customer Vendor Assigned To Start Date Due Date Action 1474 Documents…" at bounding box center [800, 440] width 1397 height 357
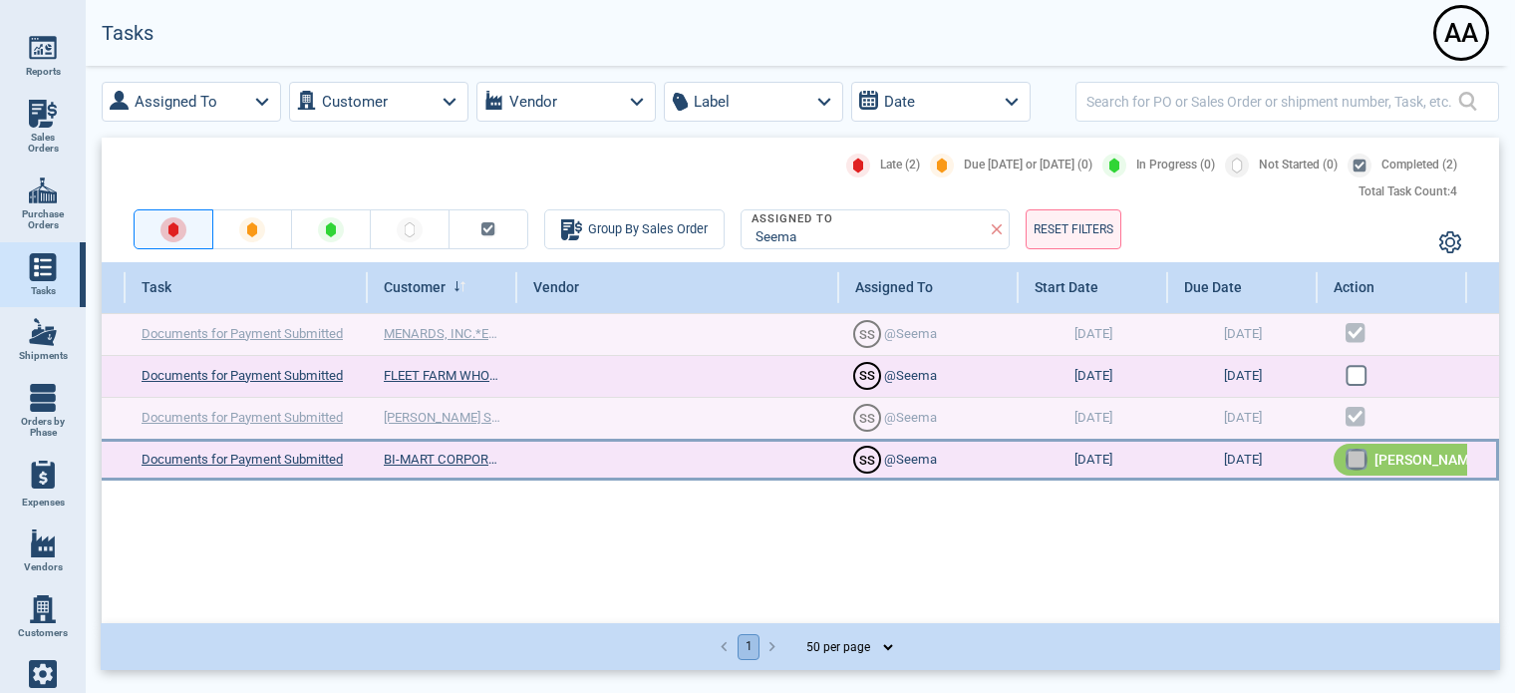
click at [1363, 462] on rect at bounding box center [1355, 459] width 19 height 19
checkbox input "true"
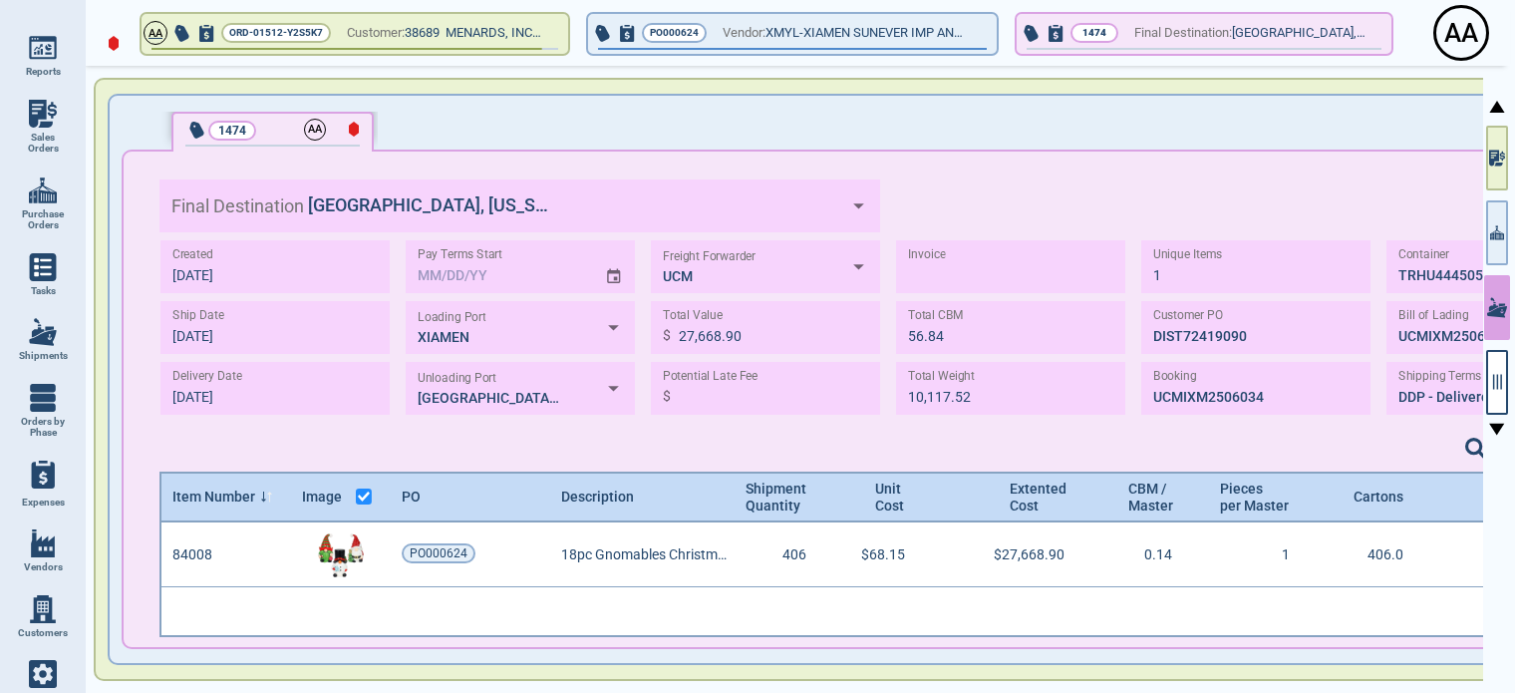
scroll to position [109, 1517]
type input "27,668.90"
type input "56.84"
type input "10,117.52"
type input "1"
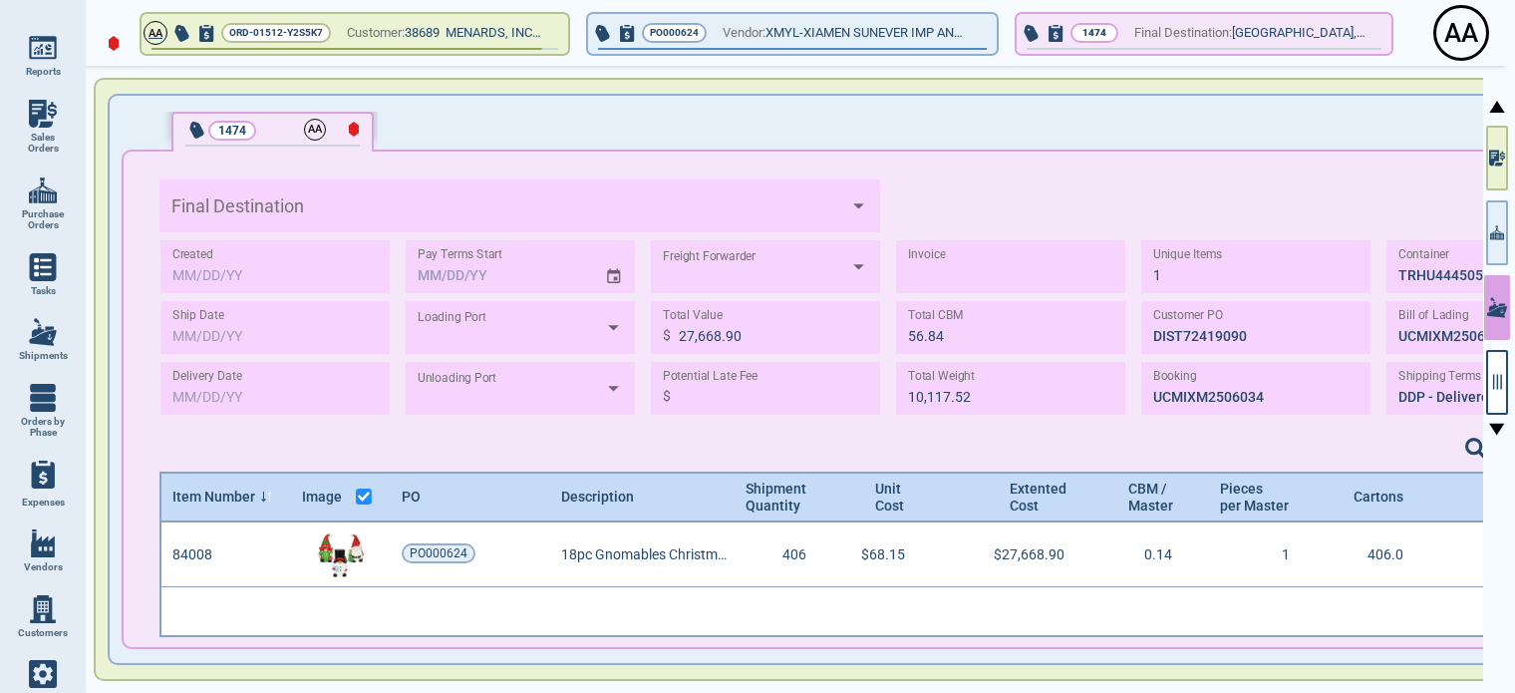
type input "DIST72419090"
type input "UCMIXM2506034"
type input "TRHU4445056"
type input "UCMIXM2506034"
type input "DDP"
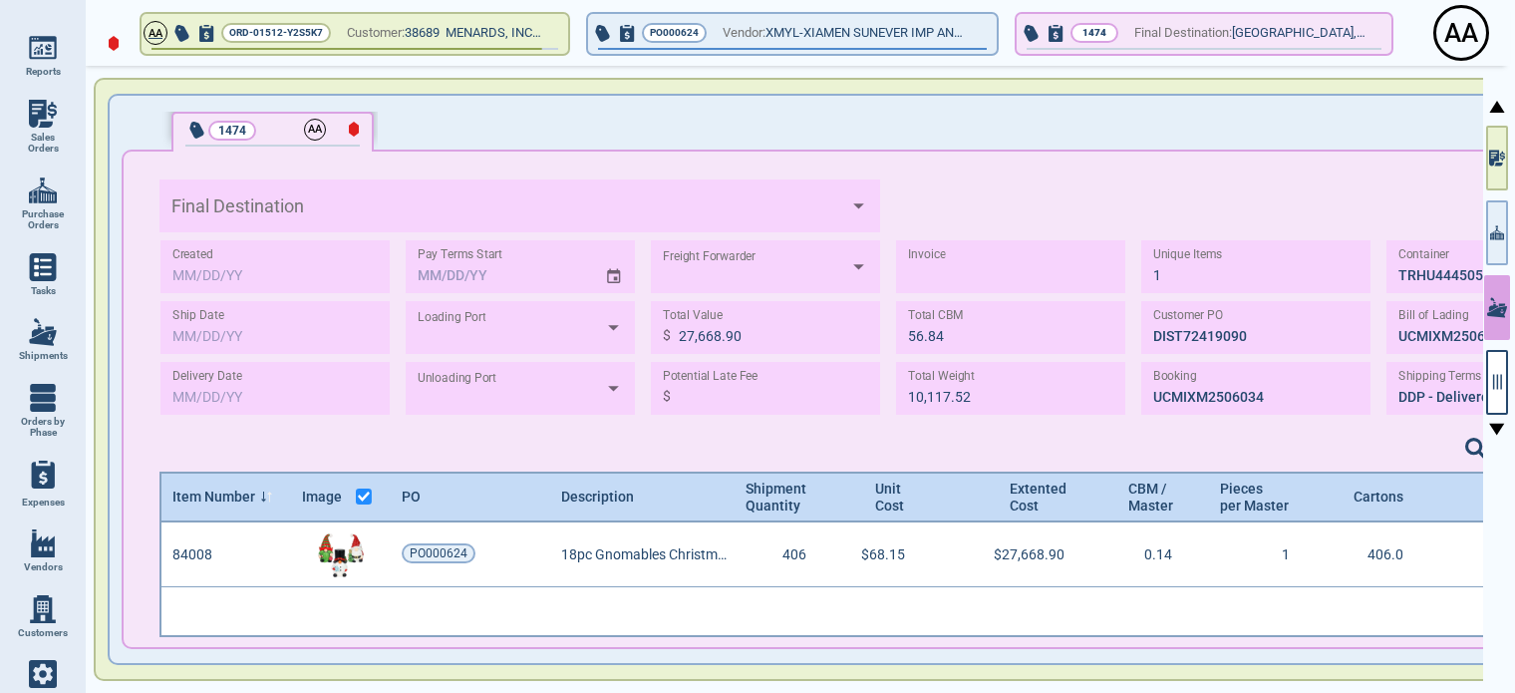
type input "7‎/1‎/25"
type input "7‎/19/25"
type input "8‎/19/25"
type input "[GEOGRAPHIC_DATA], [US_STATE]"
type input "XIAMEN"
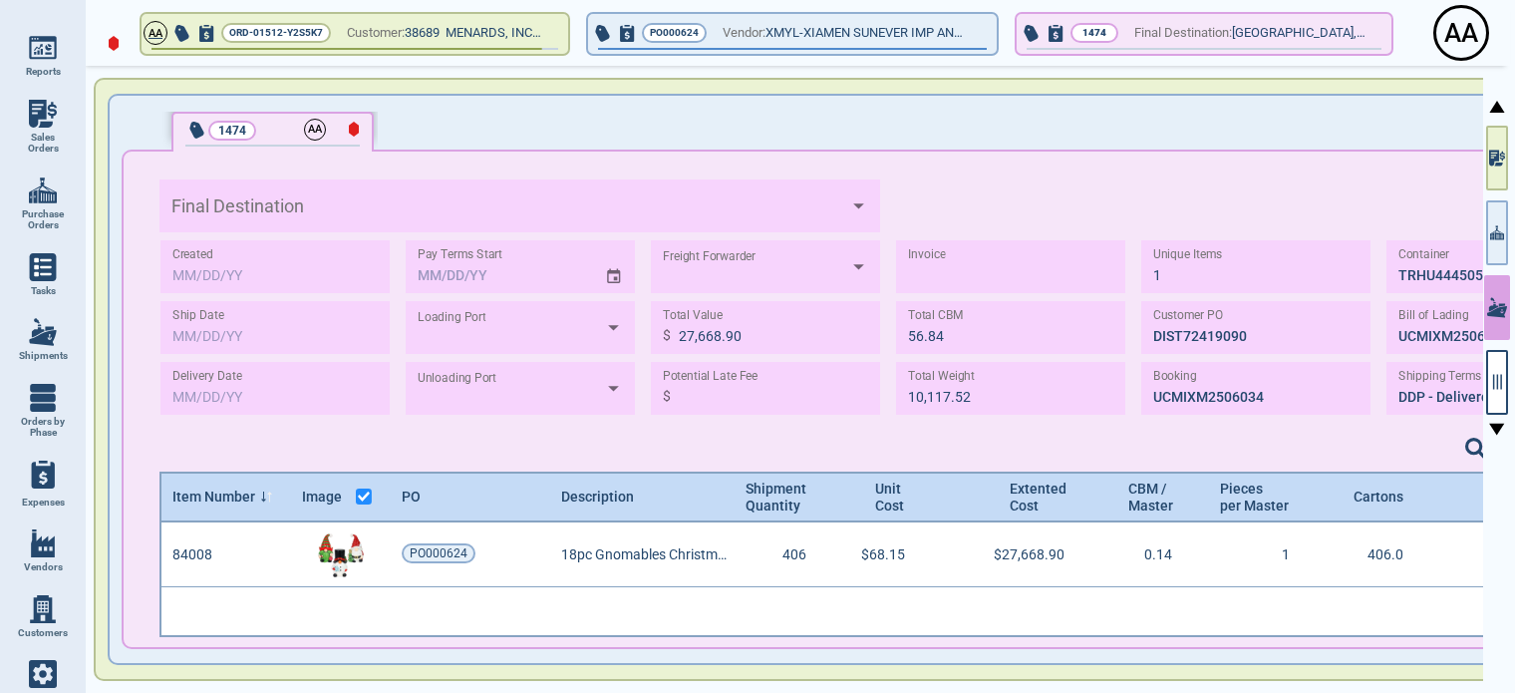
type input "[GEOGRAPHIC_DATA],[GEOGRAPHIC_DATA]"
type input "UCM"
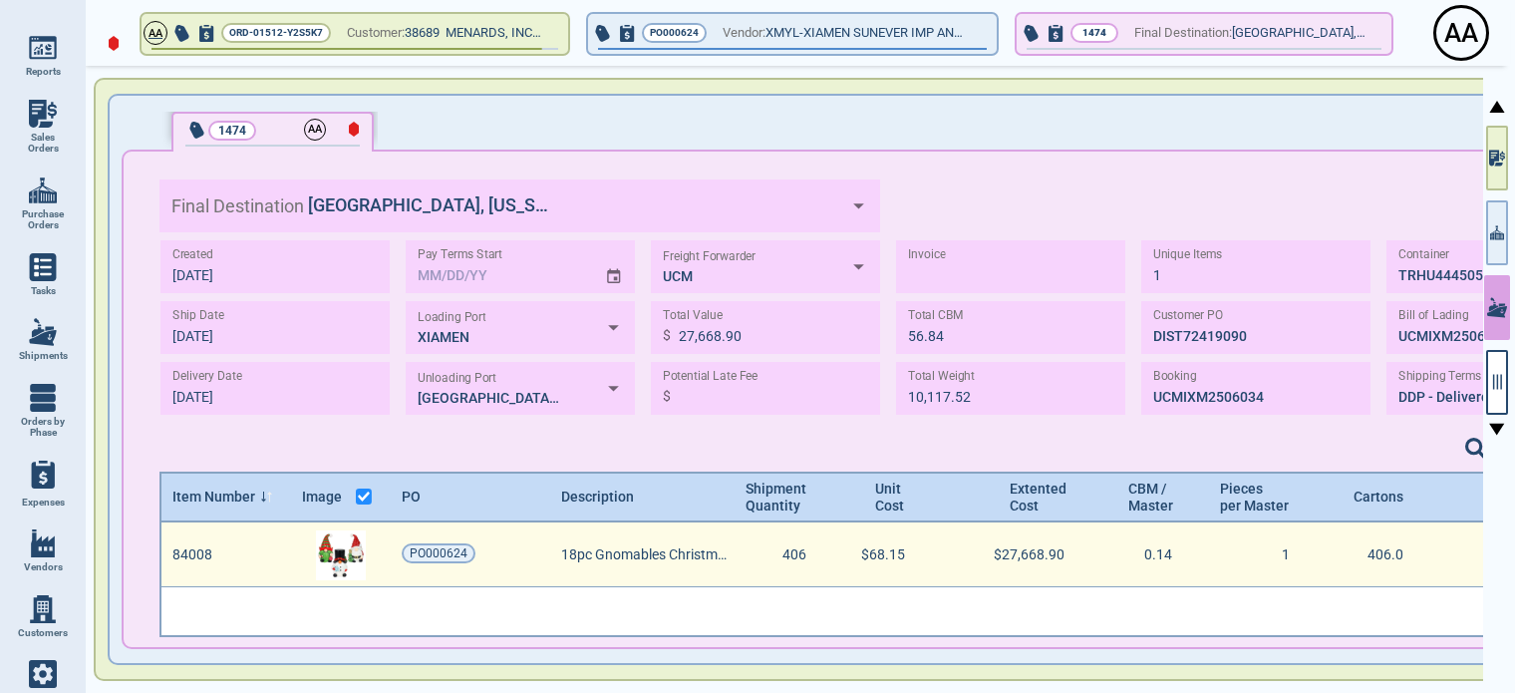
scroll to position [109, 1517]
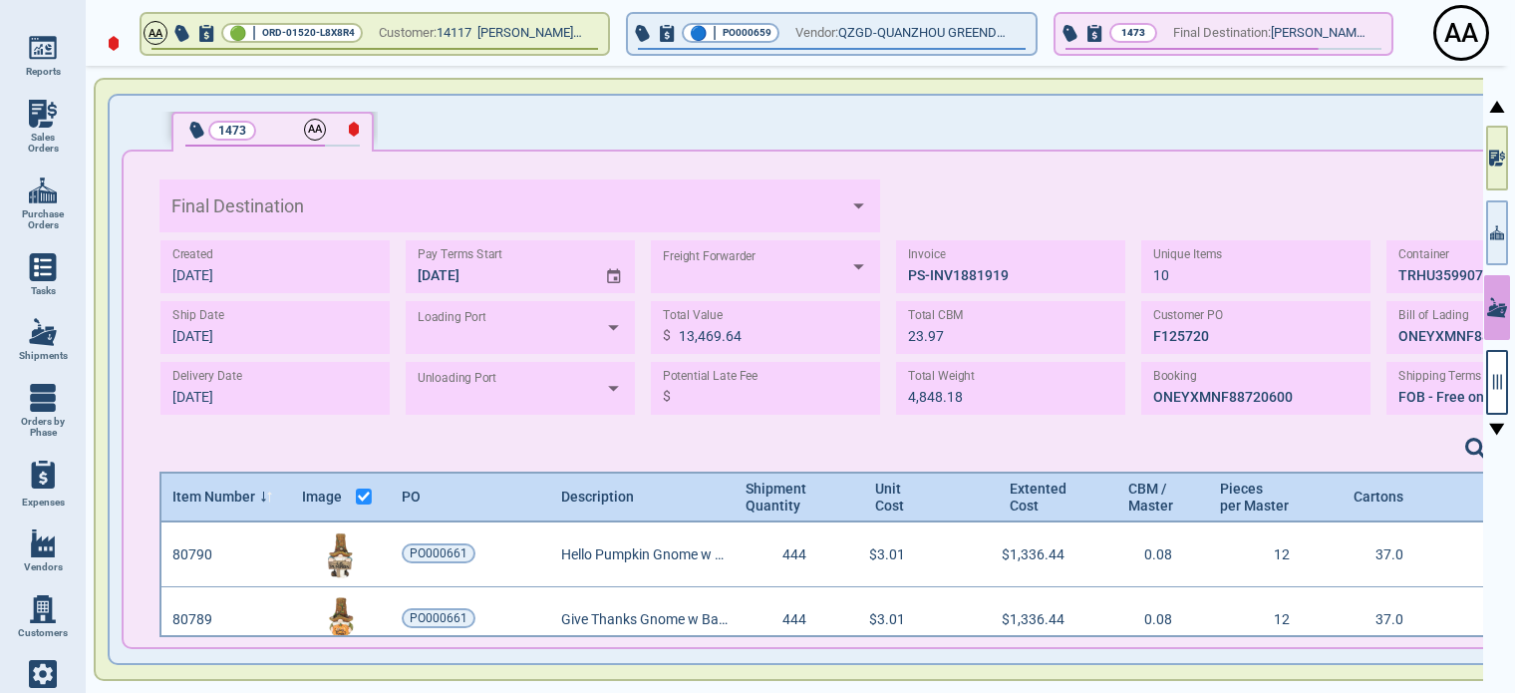
type input "BLAIN SUPPLY"
type input "XIAMEN"
type input "LAX"
type input "APL"
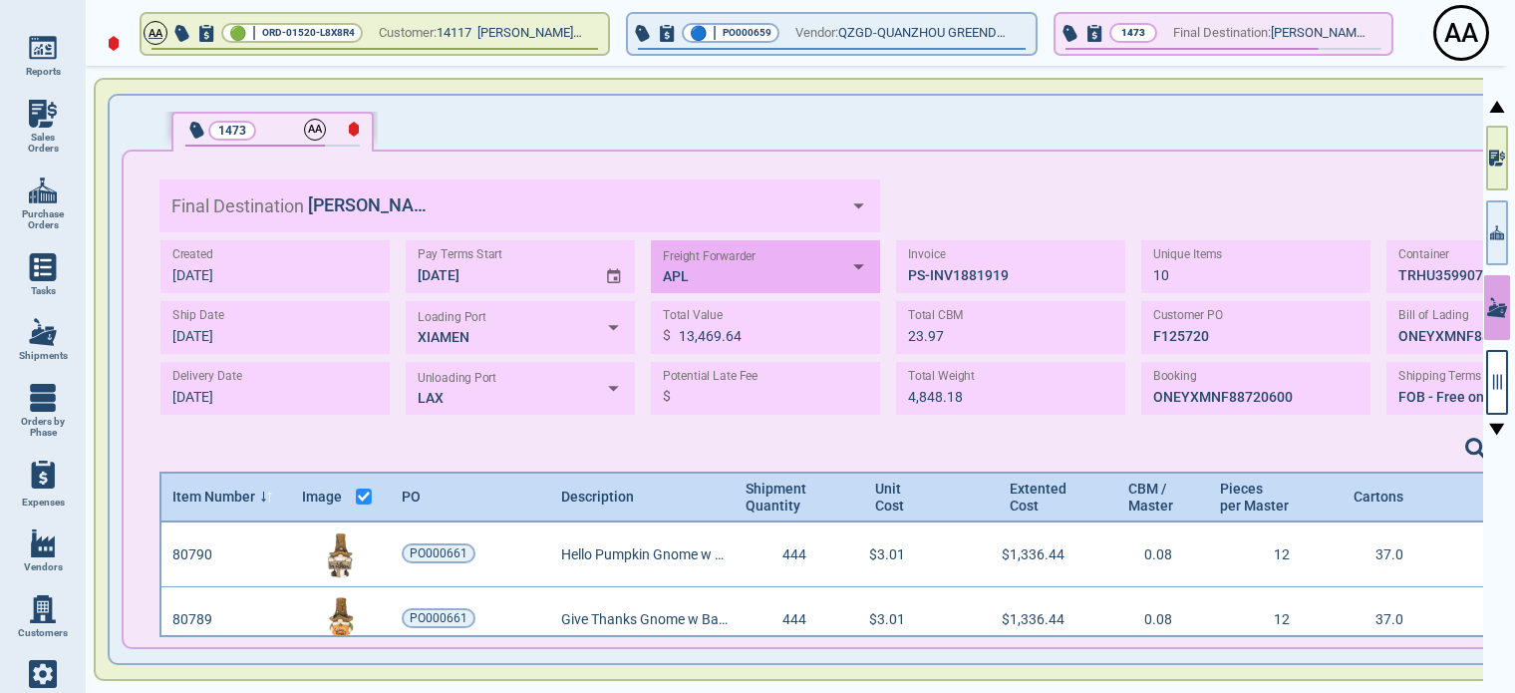
scroll to position [109, 1517]
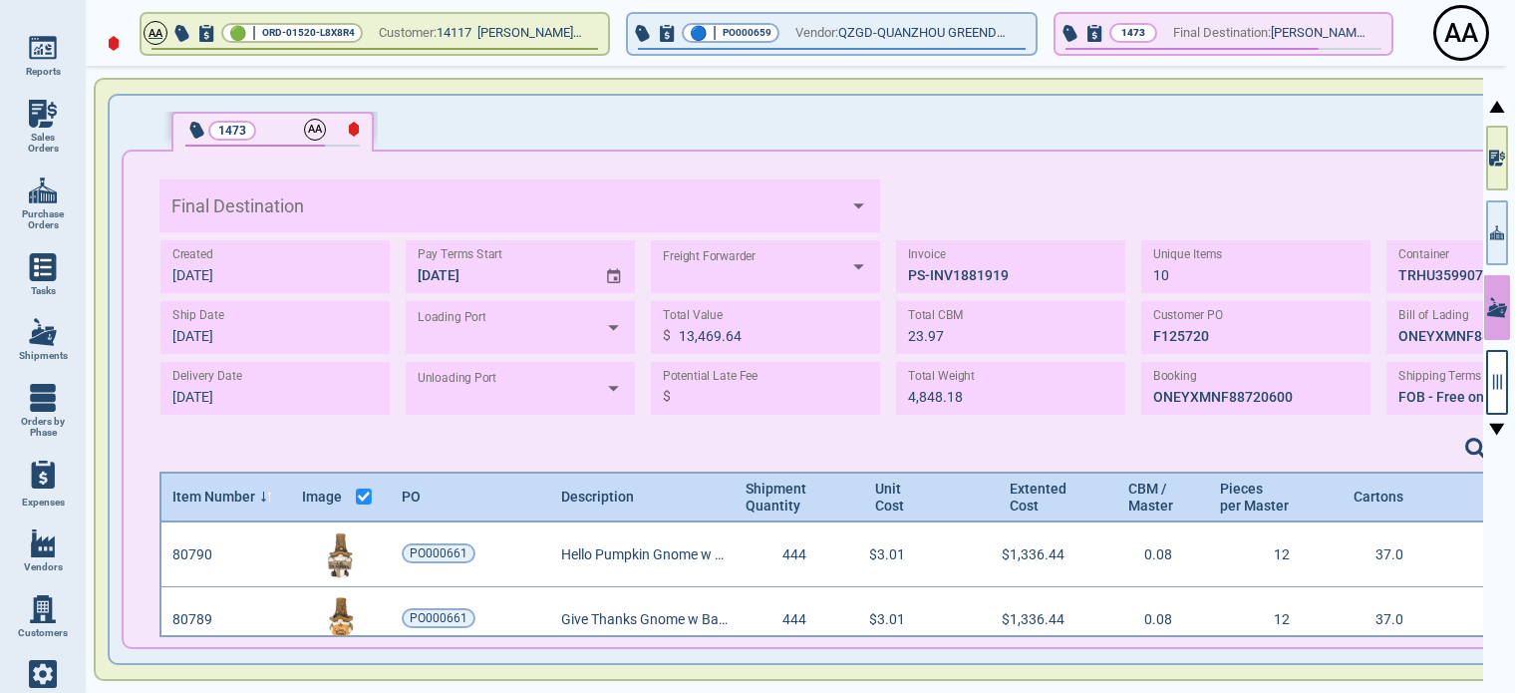
type input "BLAIN SUPPLY"
type input "XIAMEN"
type input "LAX"
type input "APL"
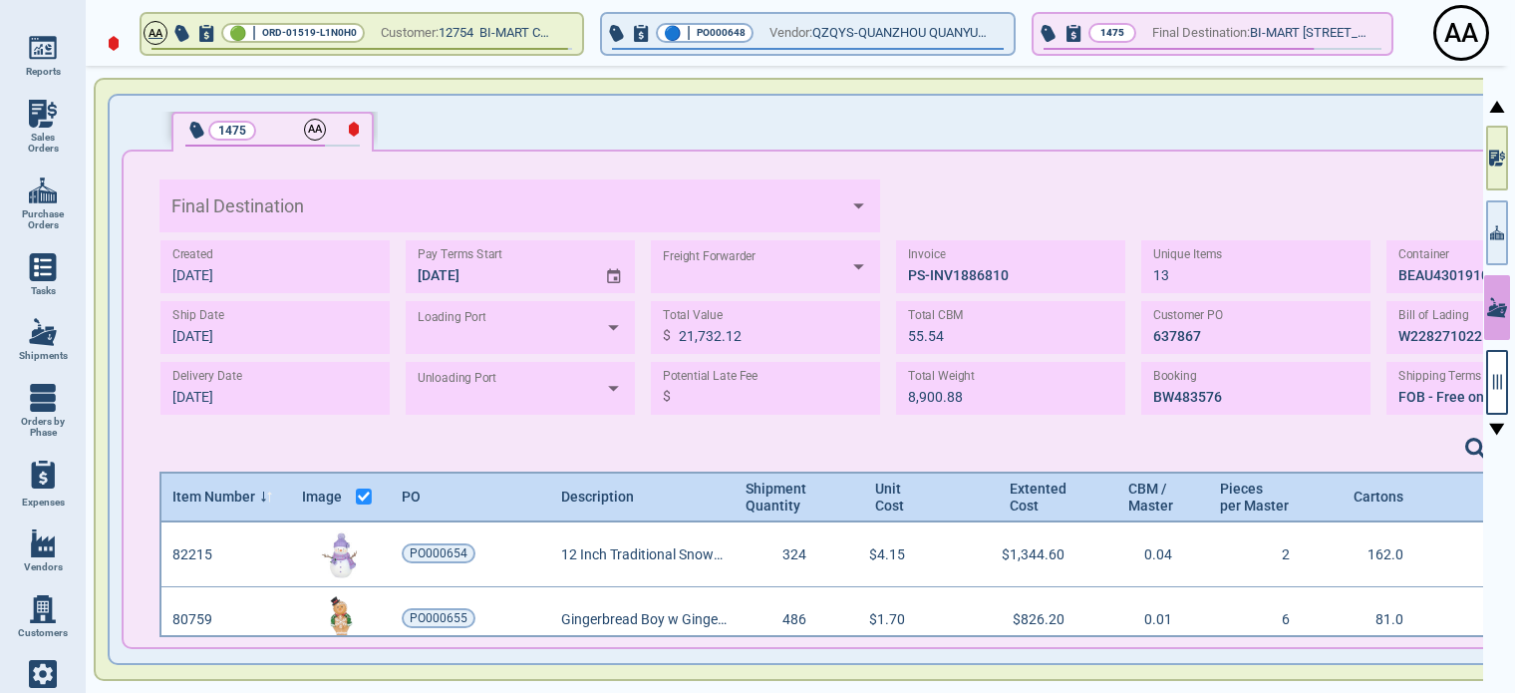
type input "BI-MART [STREET_ADDRESS]"
type input "XIAMEN"
type input "[GEOGRAPHIC_DATA]"
type input "Expeditors"
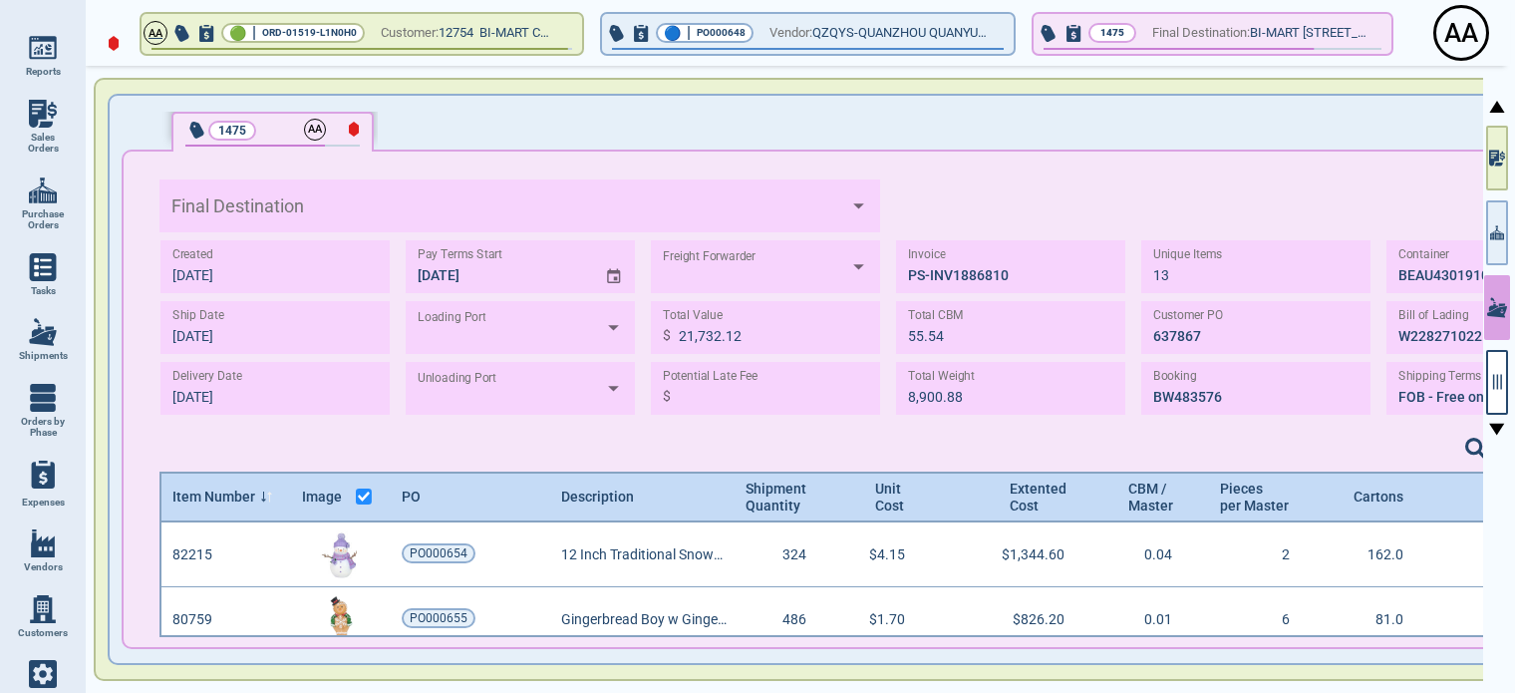
type input "BI-MART [STREET_ADDRESS]"
type input "XIAMEN"
type input "[GEOGRAPHIC_DATA]"
type input "Expeditors"
